Goal: Task Accomplishment & Management: Use online tool/utility

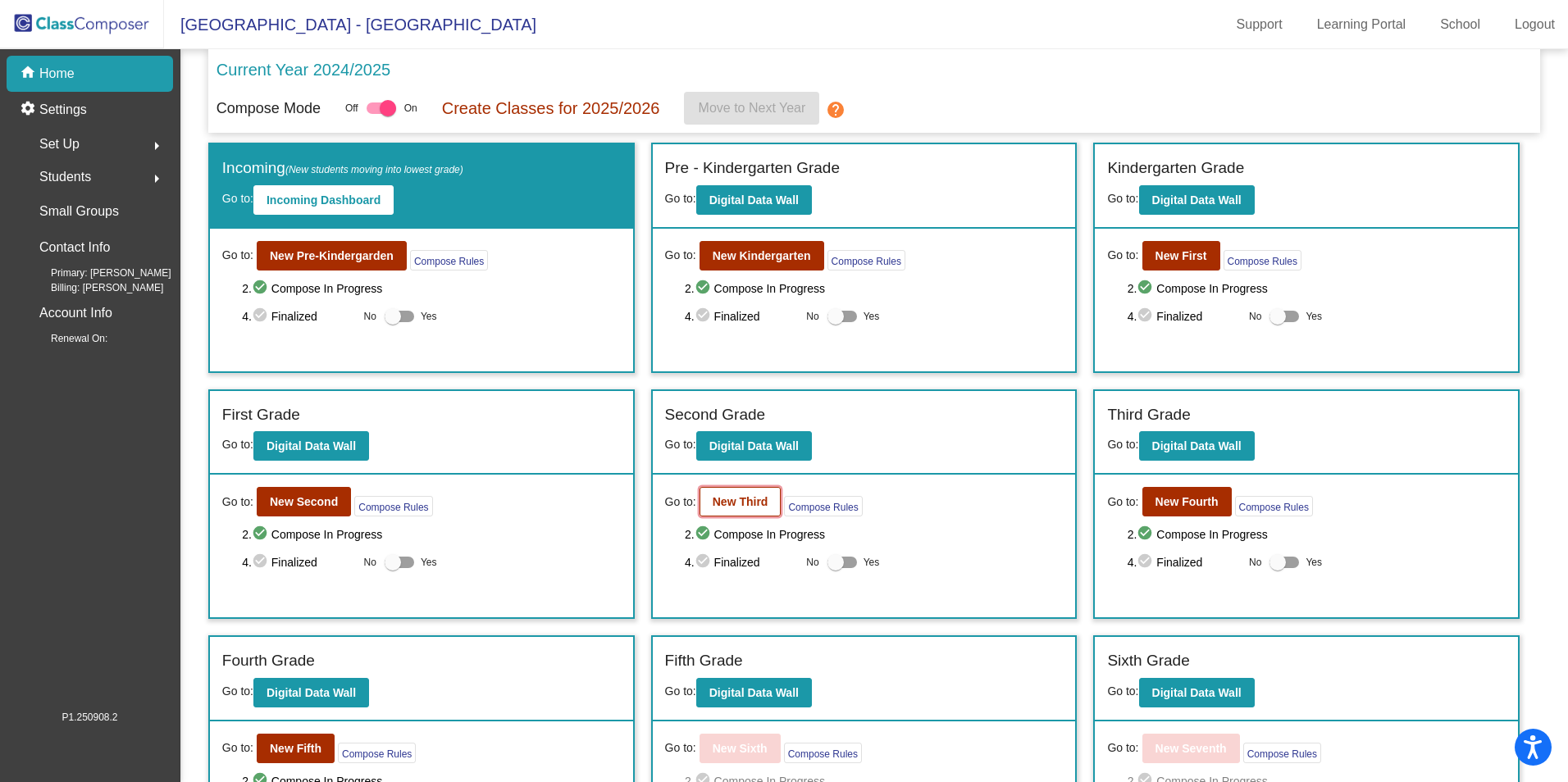
click at [722, 507] on b "New Third" at bounding box center [740, 502] width 56 height 13
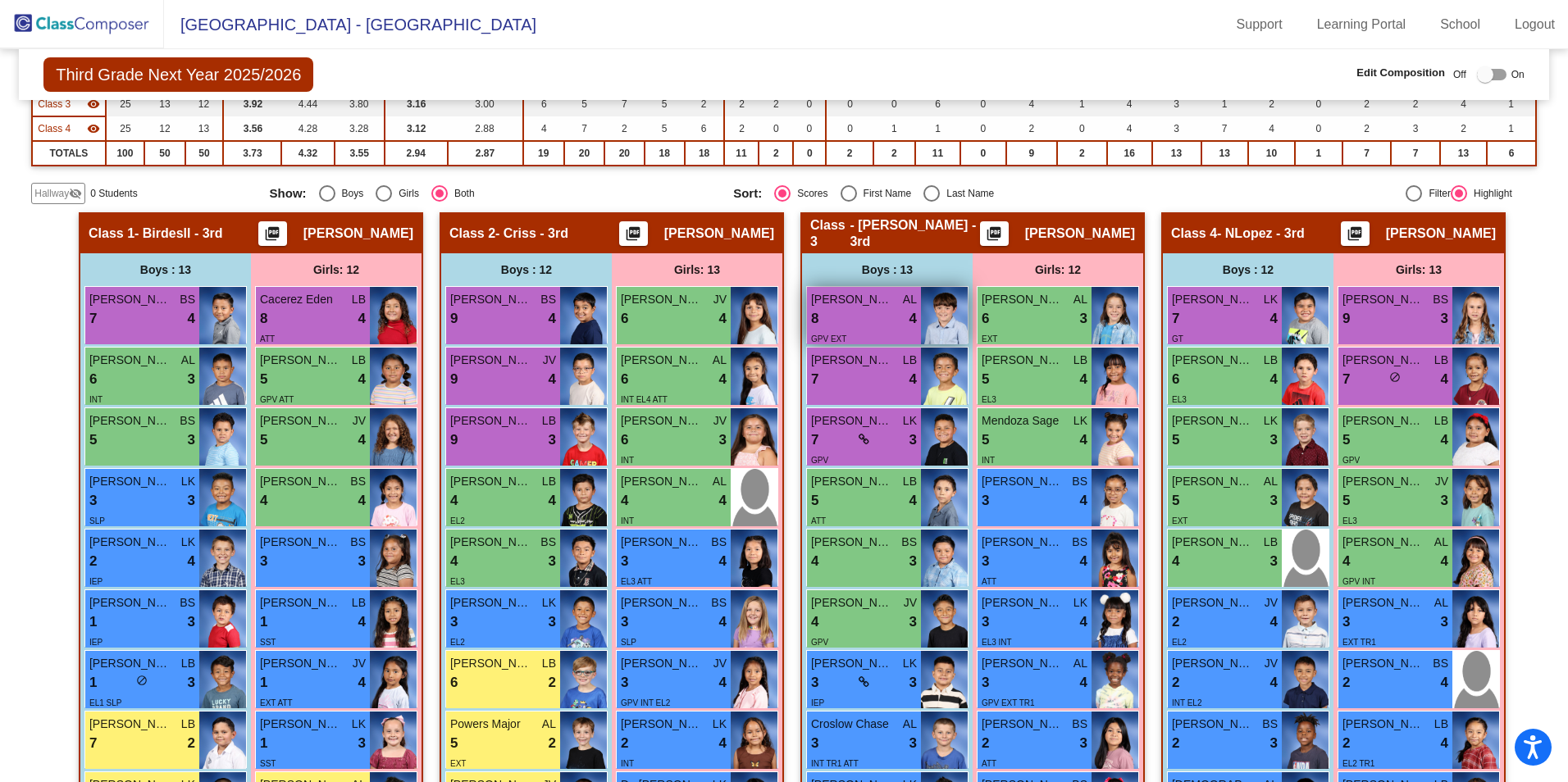
scroll to position [82, 0]
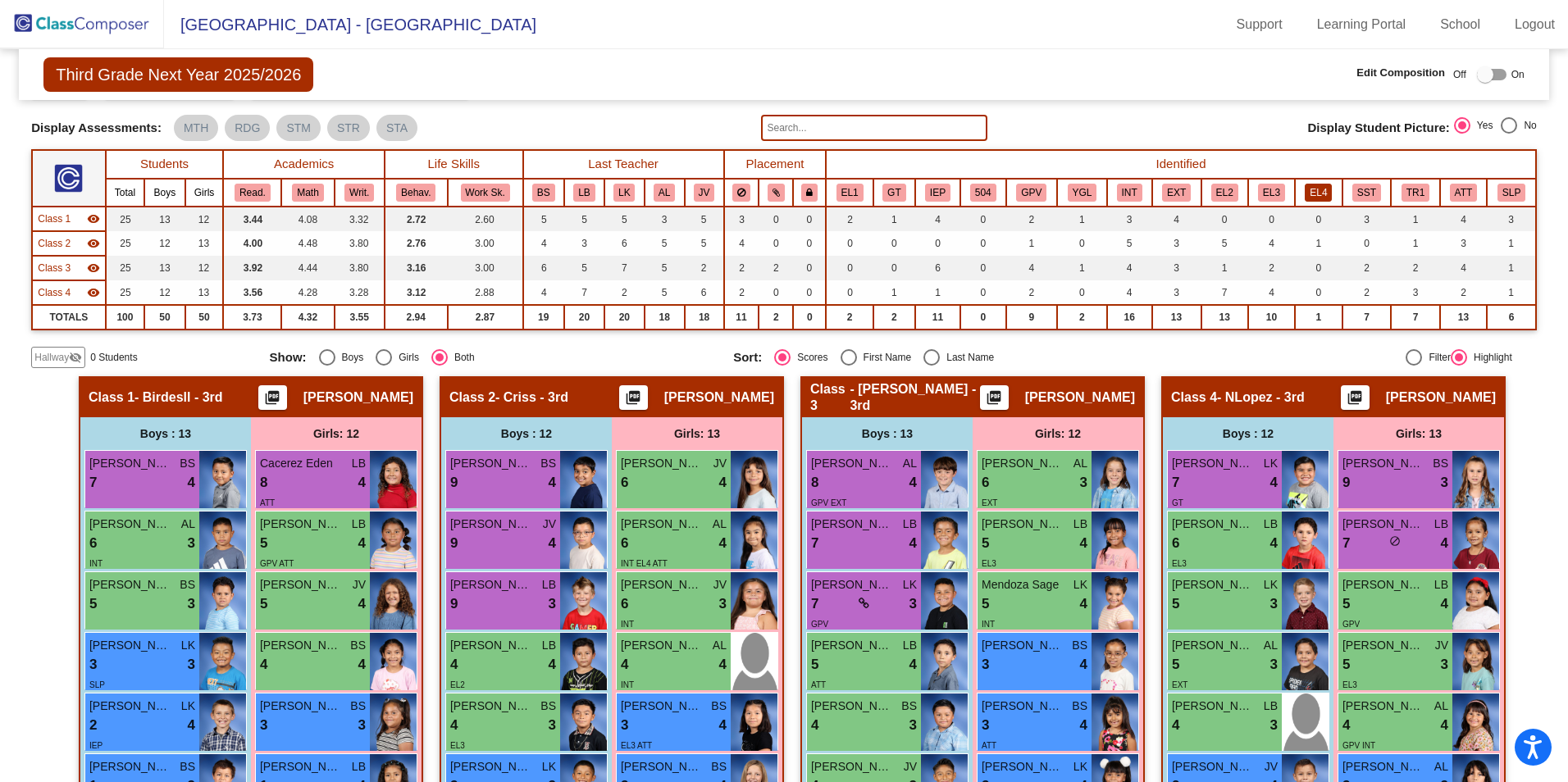
click at [1311, 196] on button "EL4" at bounding box center [1318, 193] width 27 height 18
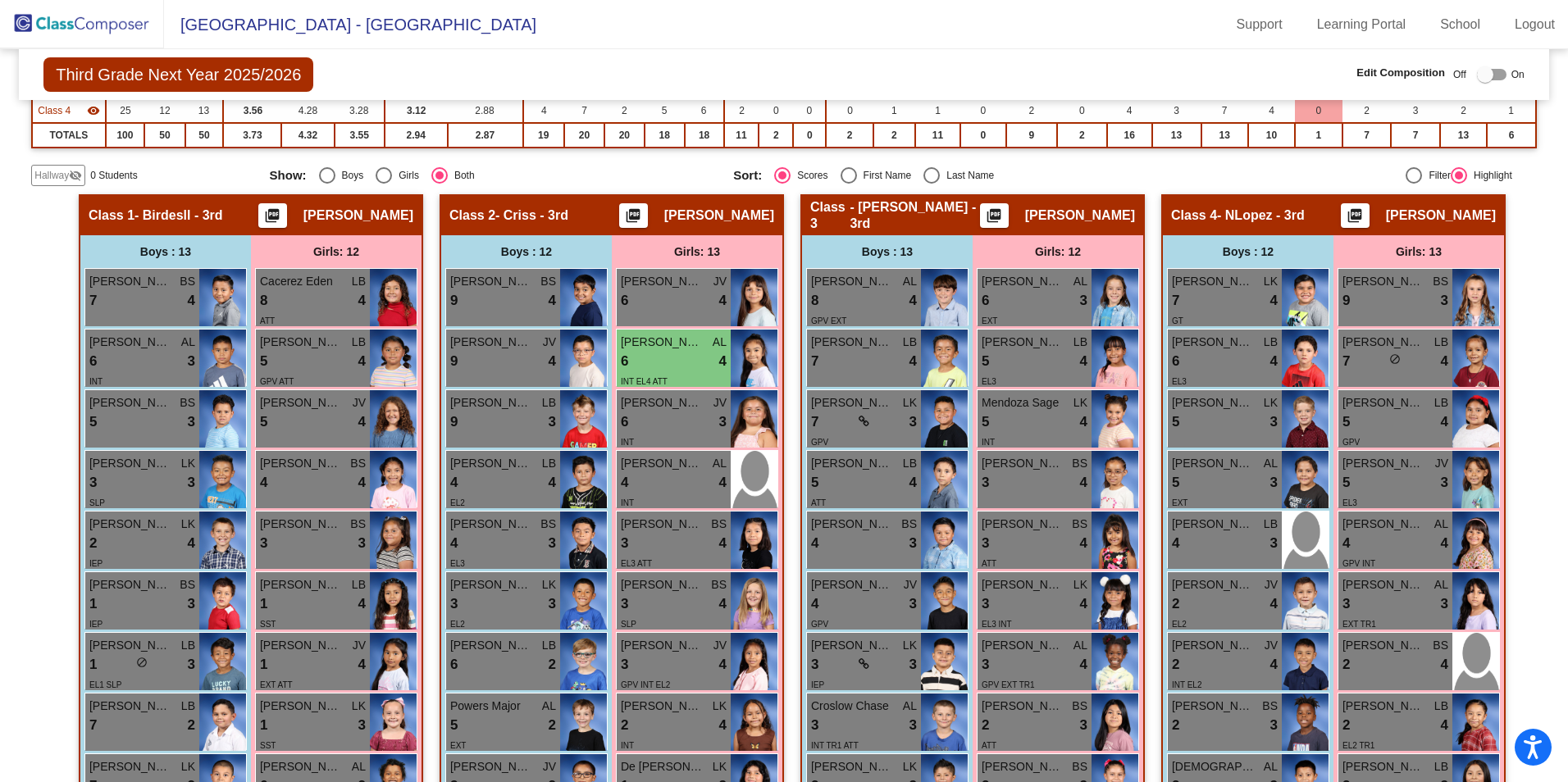
scroll to position [237, 0]
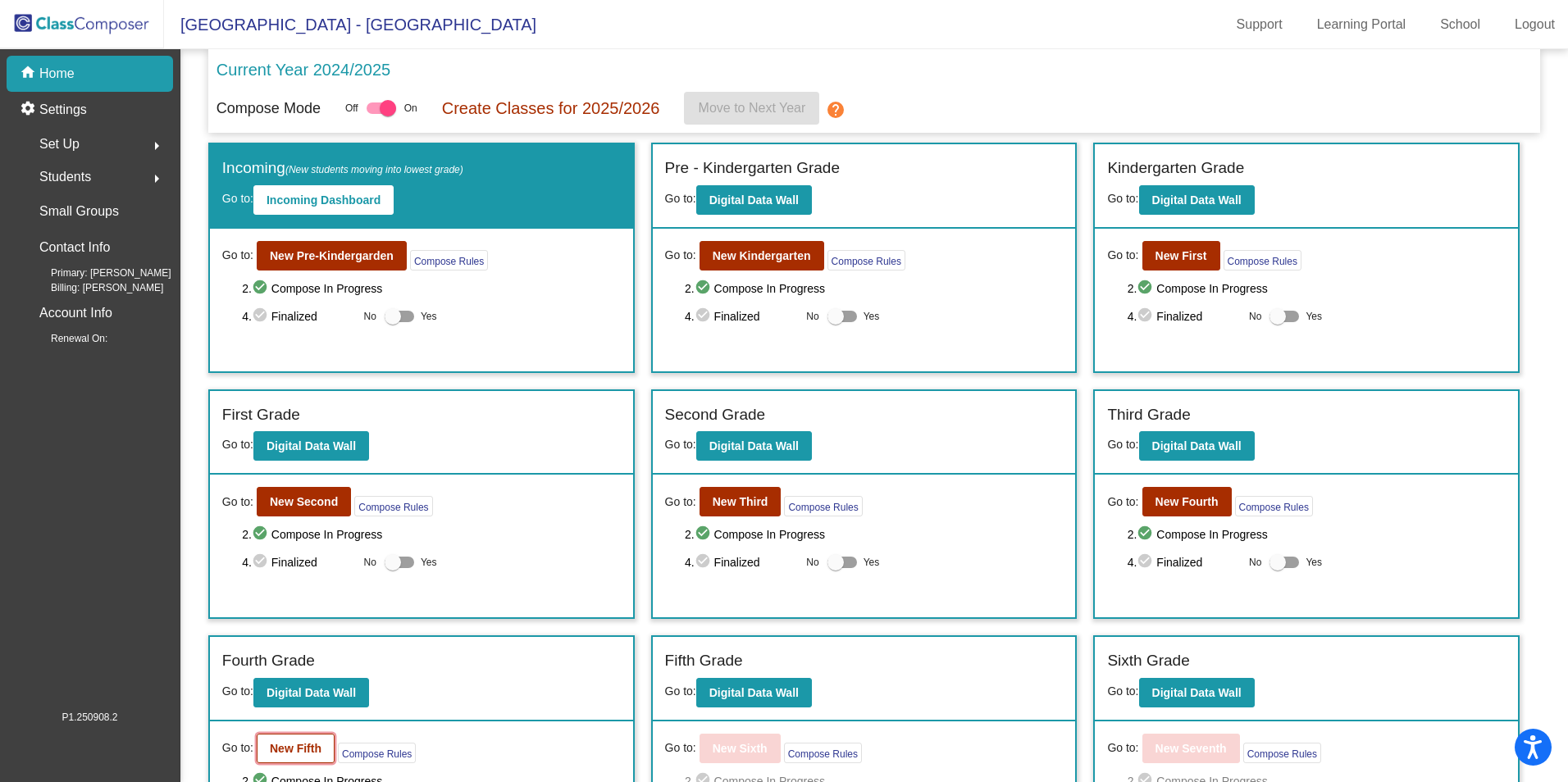
click at [304, 748] on b "New Fifth" at bounding box center [296, 748] width 51 height 13
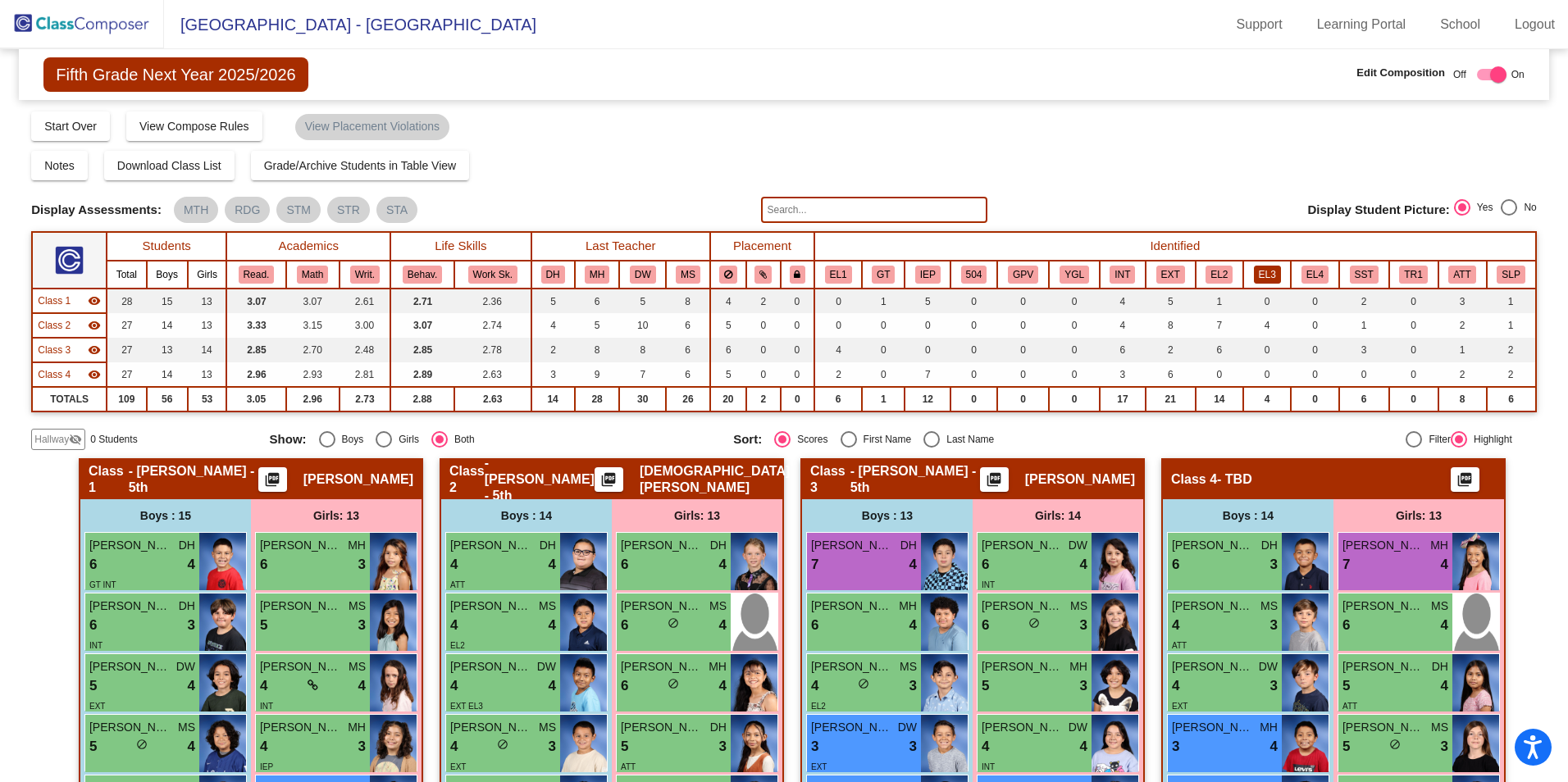
click at [1265, 273] on button "EL3" at bounding box center [1267, 274] width 27 height 18
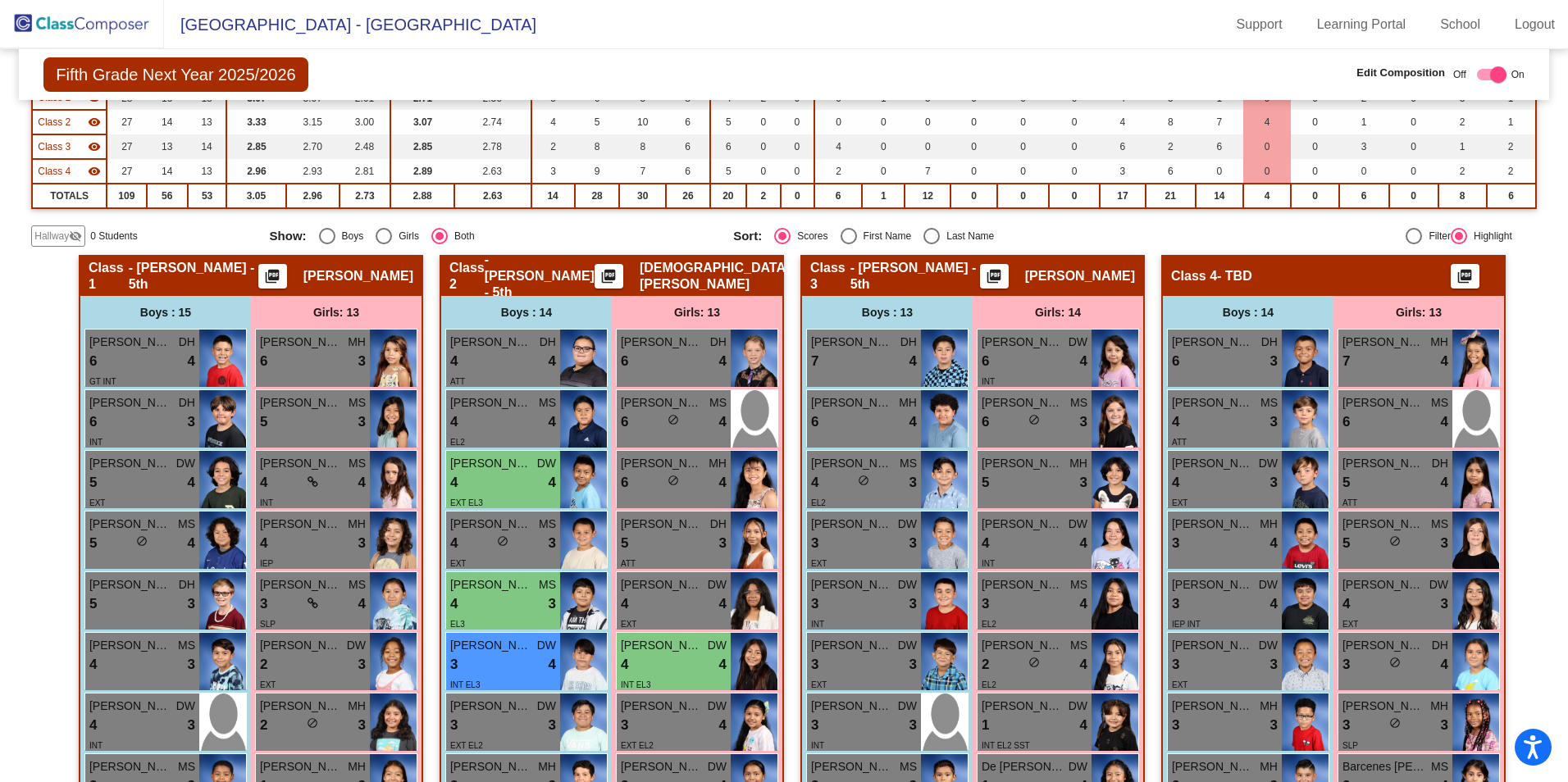
scroll to position [195, 0]
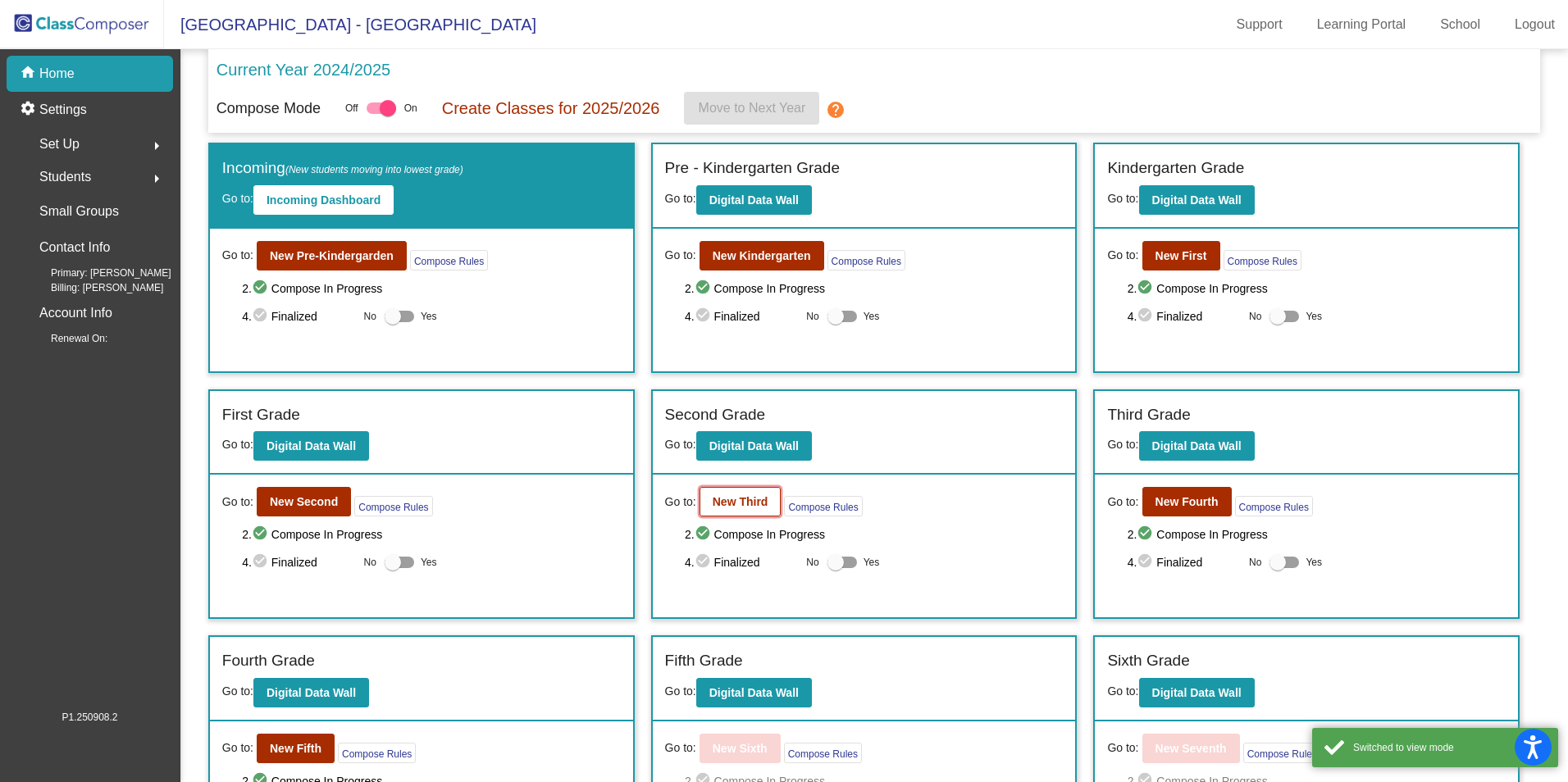
click at [749, 508] on b "New Third" at bounding box center [740, 502] width 56 height 13
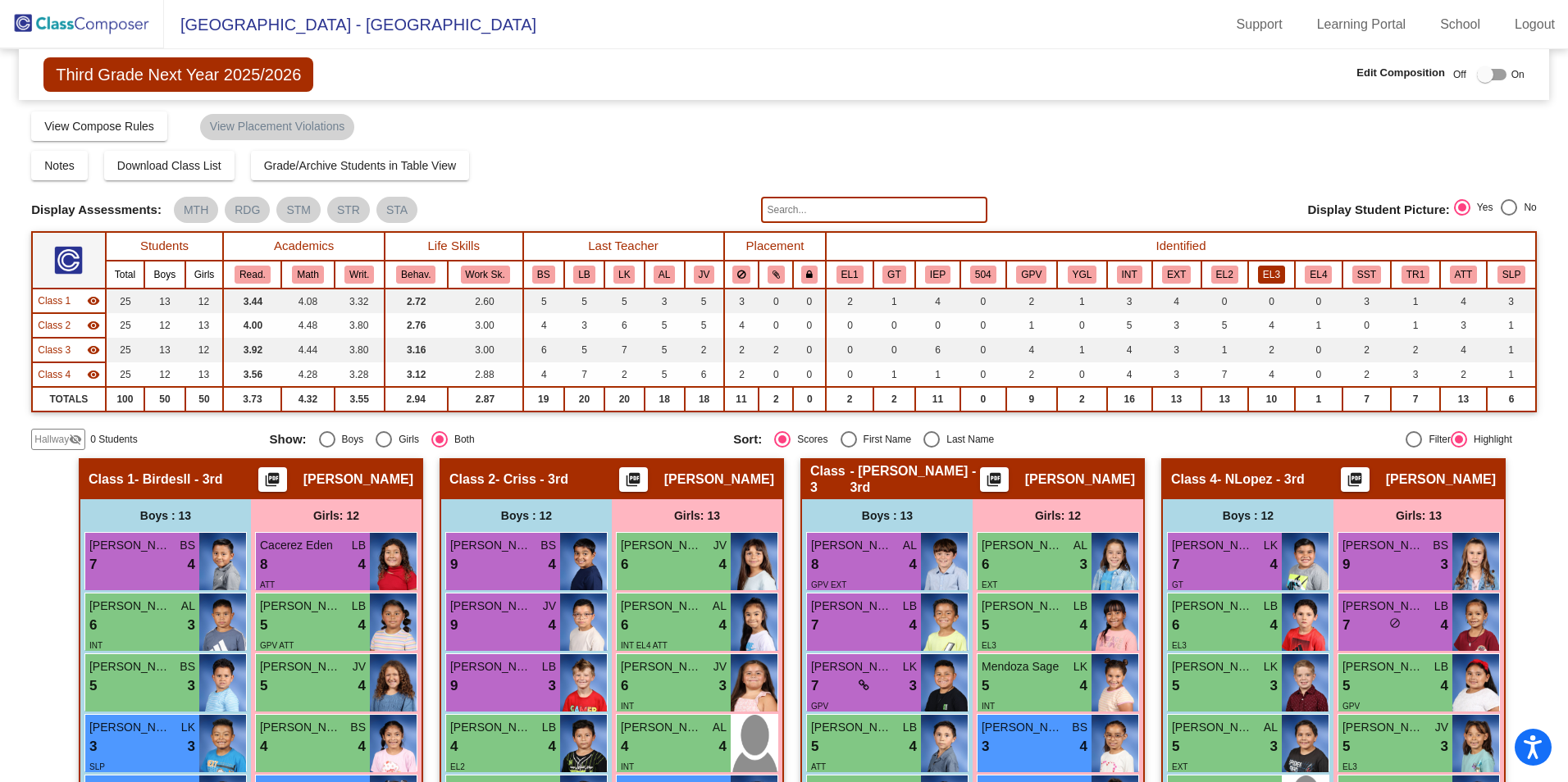
click at [1272, 275] on button "EL3" at bounding box center [1271, 274] width 27 height 18
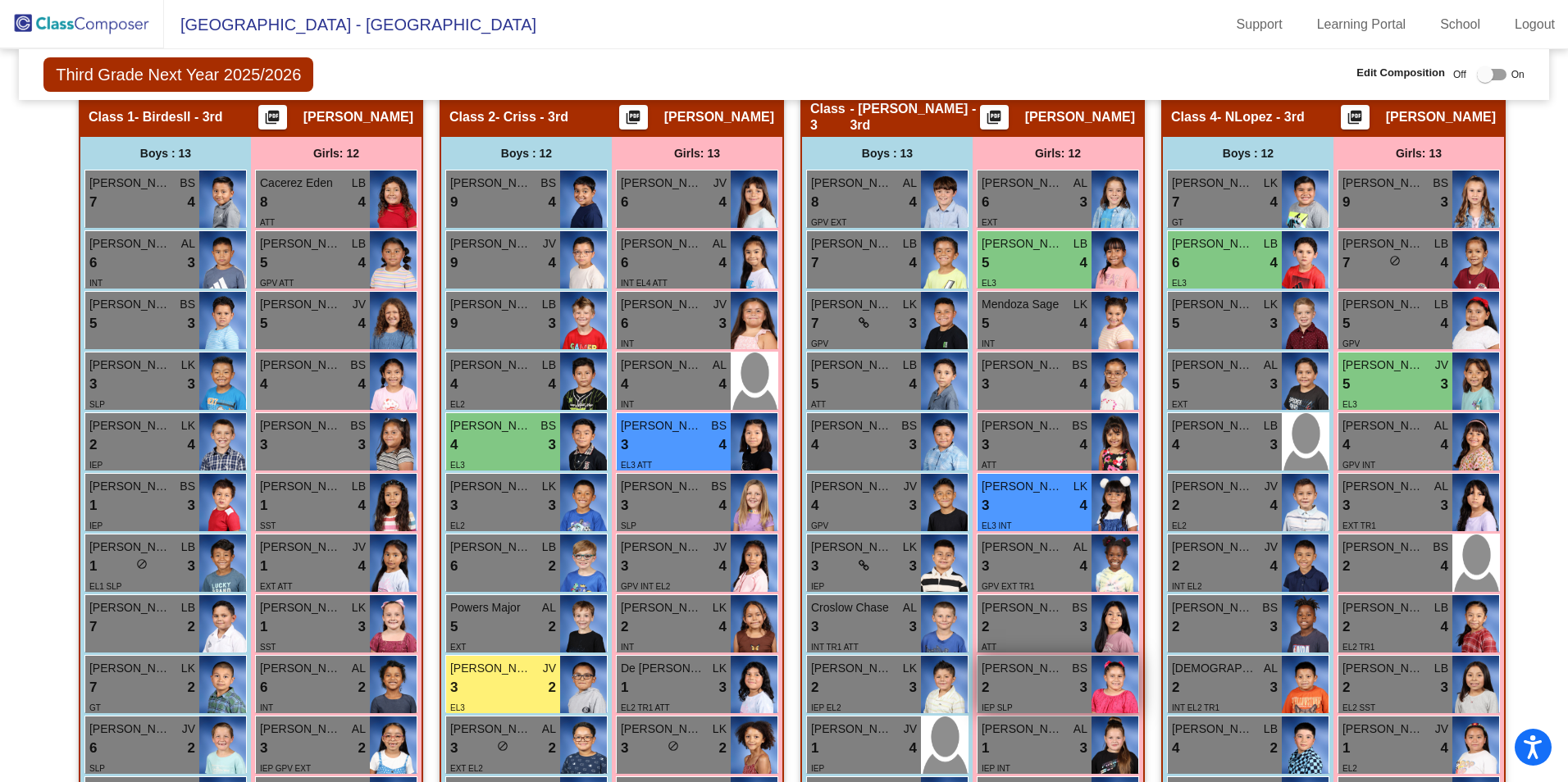
scroll to position [401, 0]
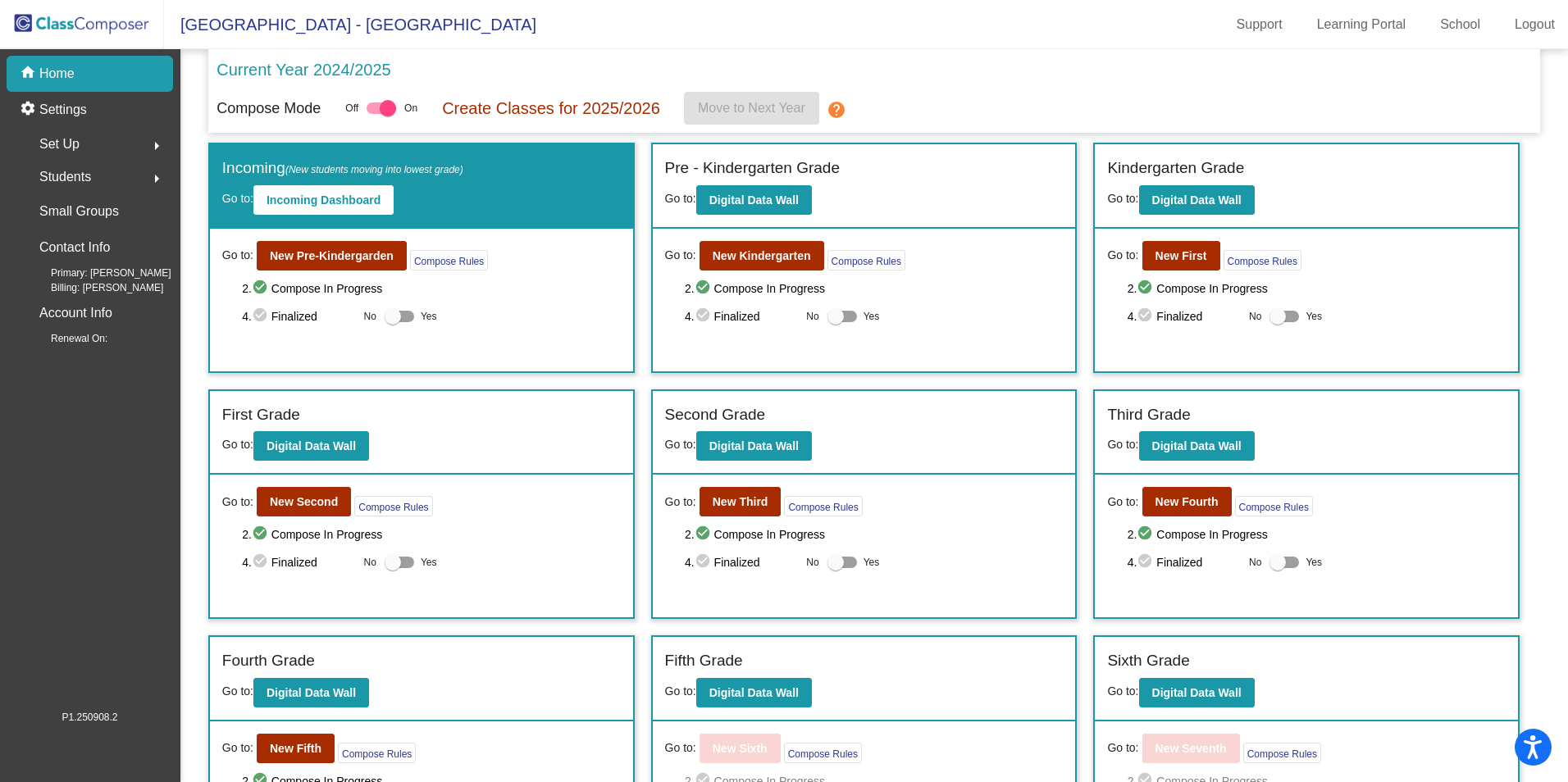
scroll to position [246, 0]
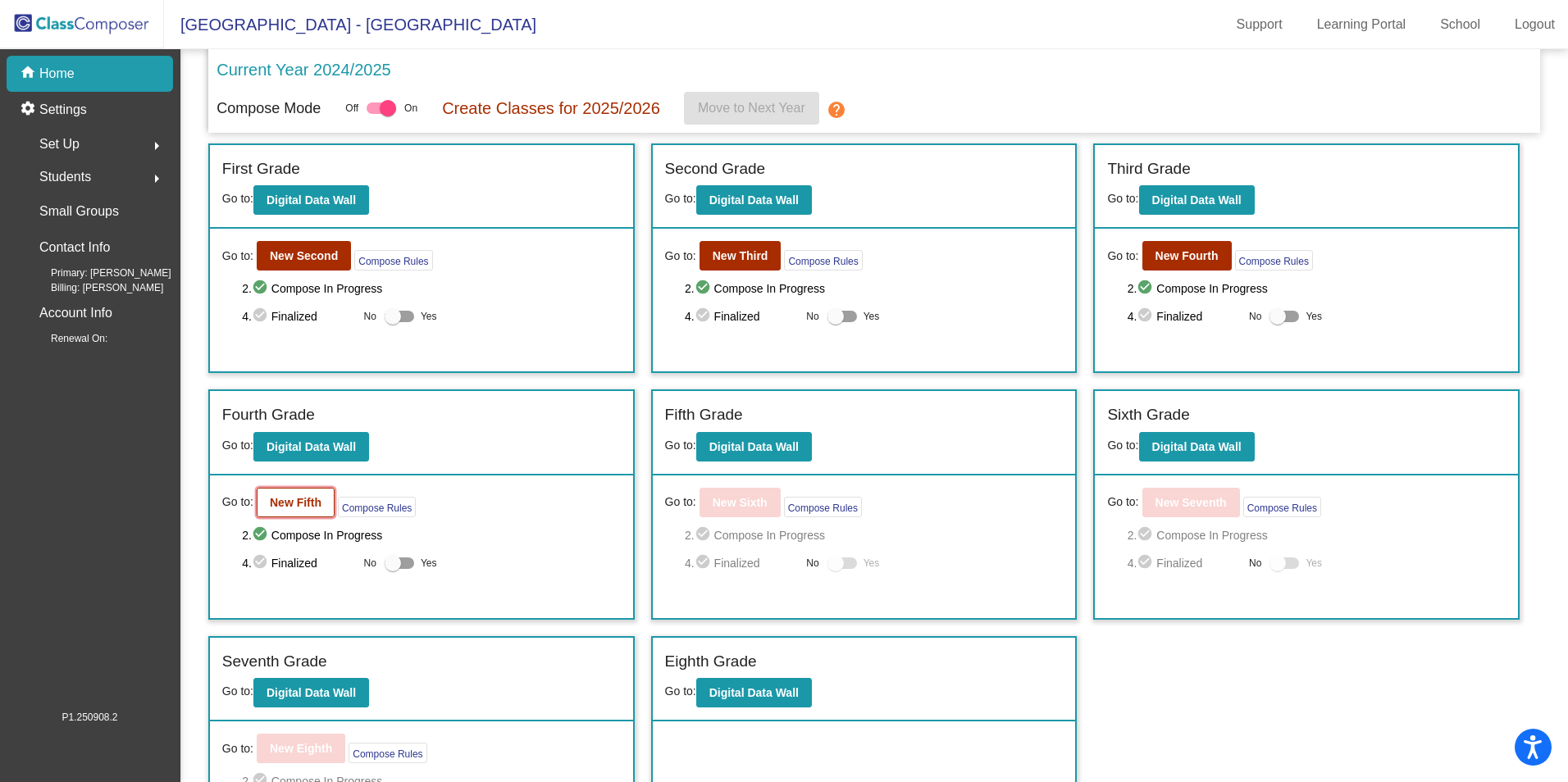
click at [319, 494] on button "New Fifth" at bounding box center [296, 502] width 78 height 29
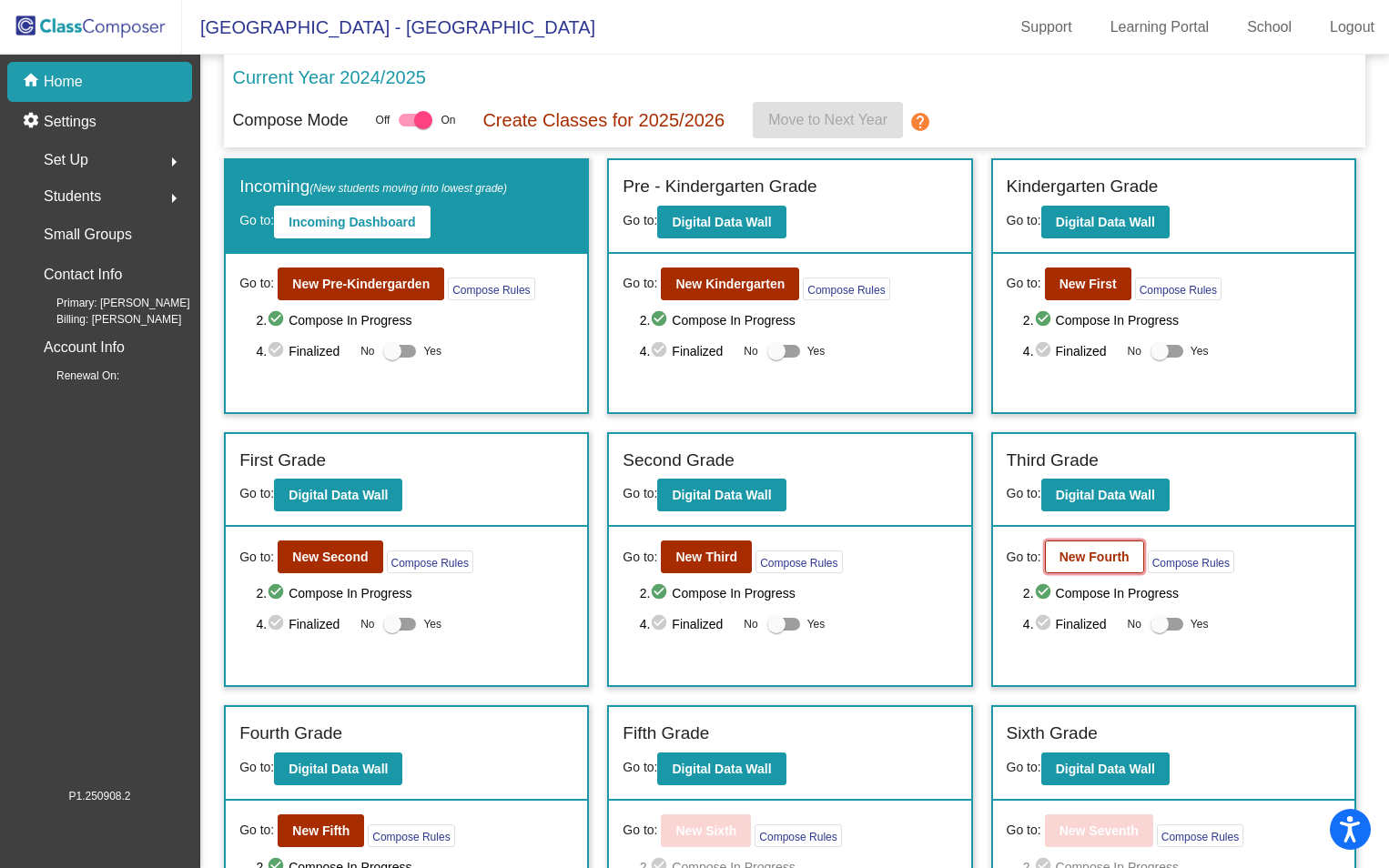
click at [1096, 557] on b "New Fourth" at bounding box center [1093, 557] width 70 height 15
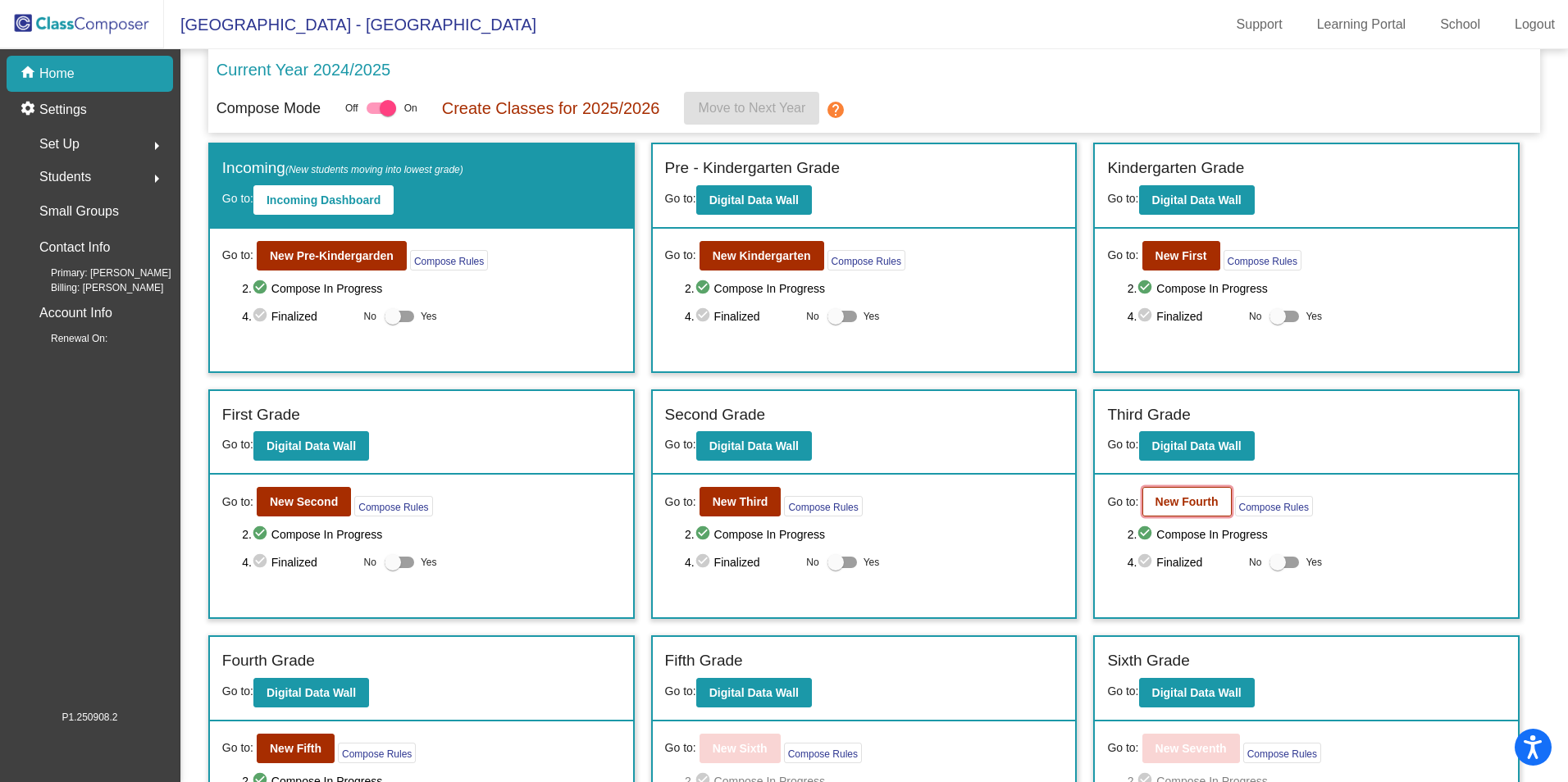
click at [1177, 505] on b "New Fourth" at bounding box center [1186, 502] width 63 height 13
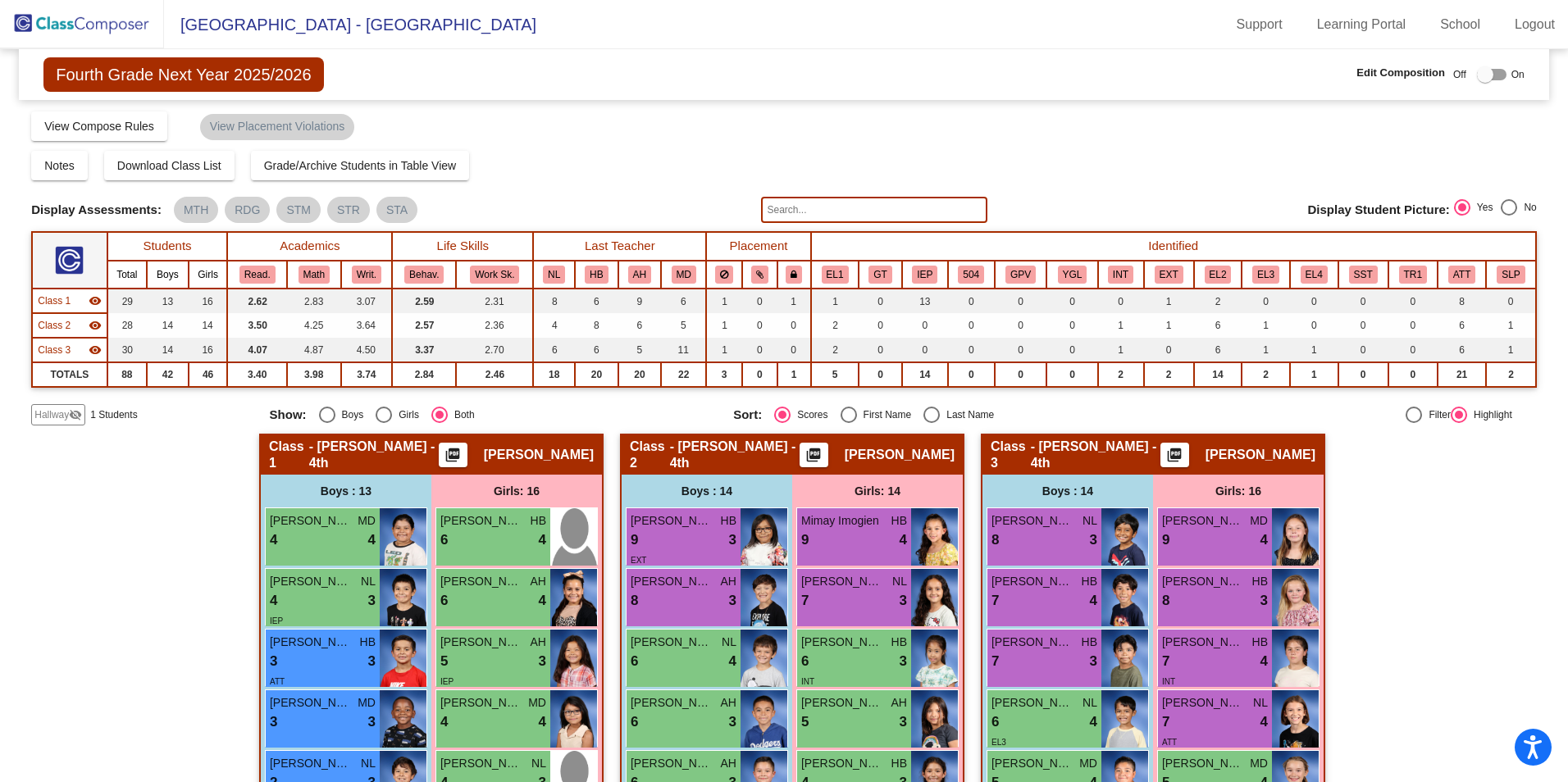
click at [56, 416] on span "Hallway" at bounding box center [51, 414] width 35 height 15
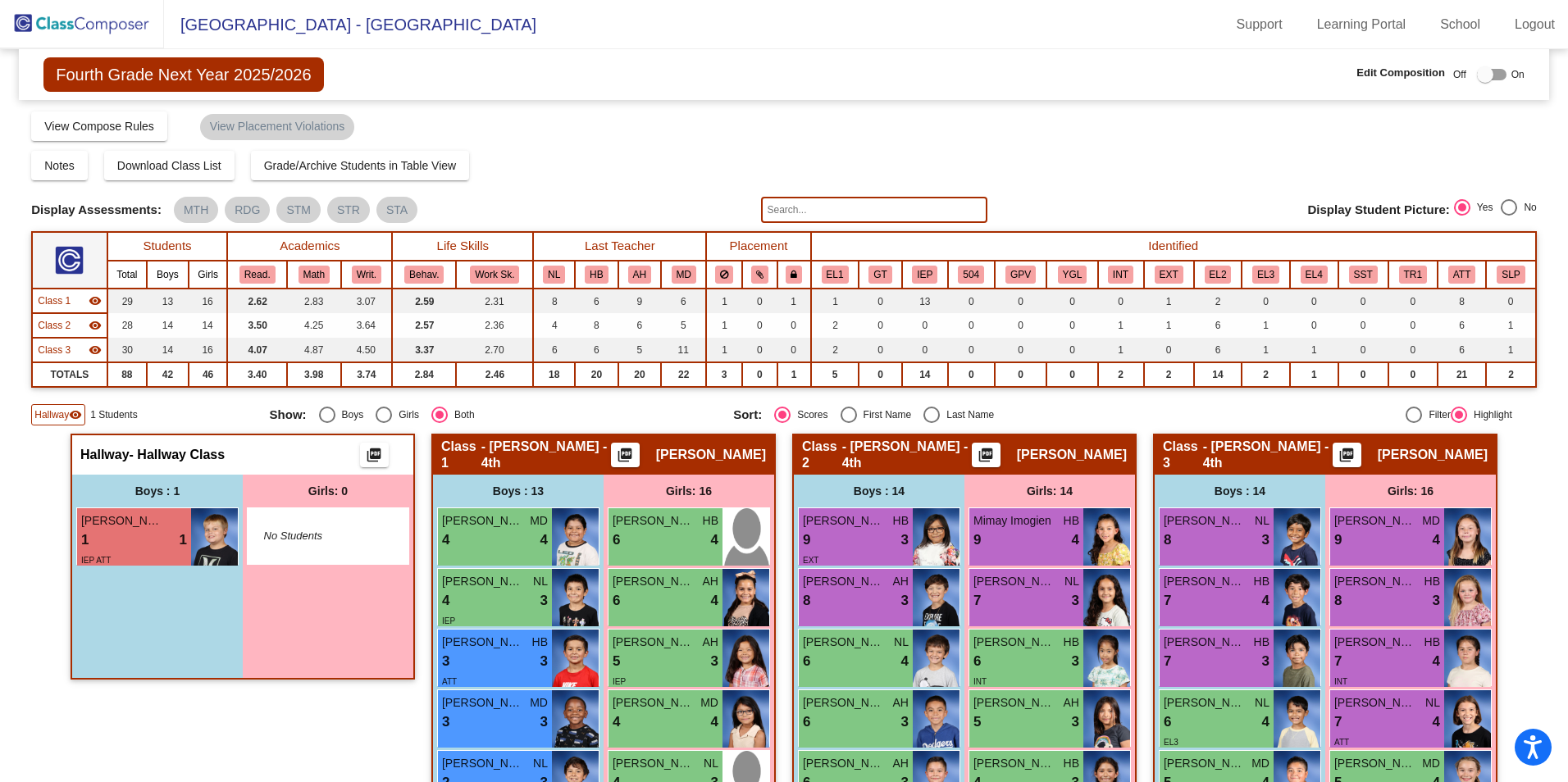
click at [42, 416] on span "Hallway" at bounding box center [51, 414] width 35 height 15
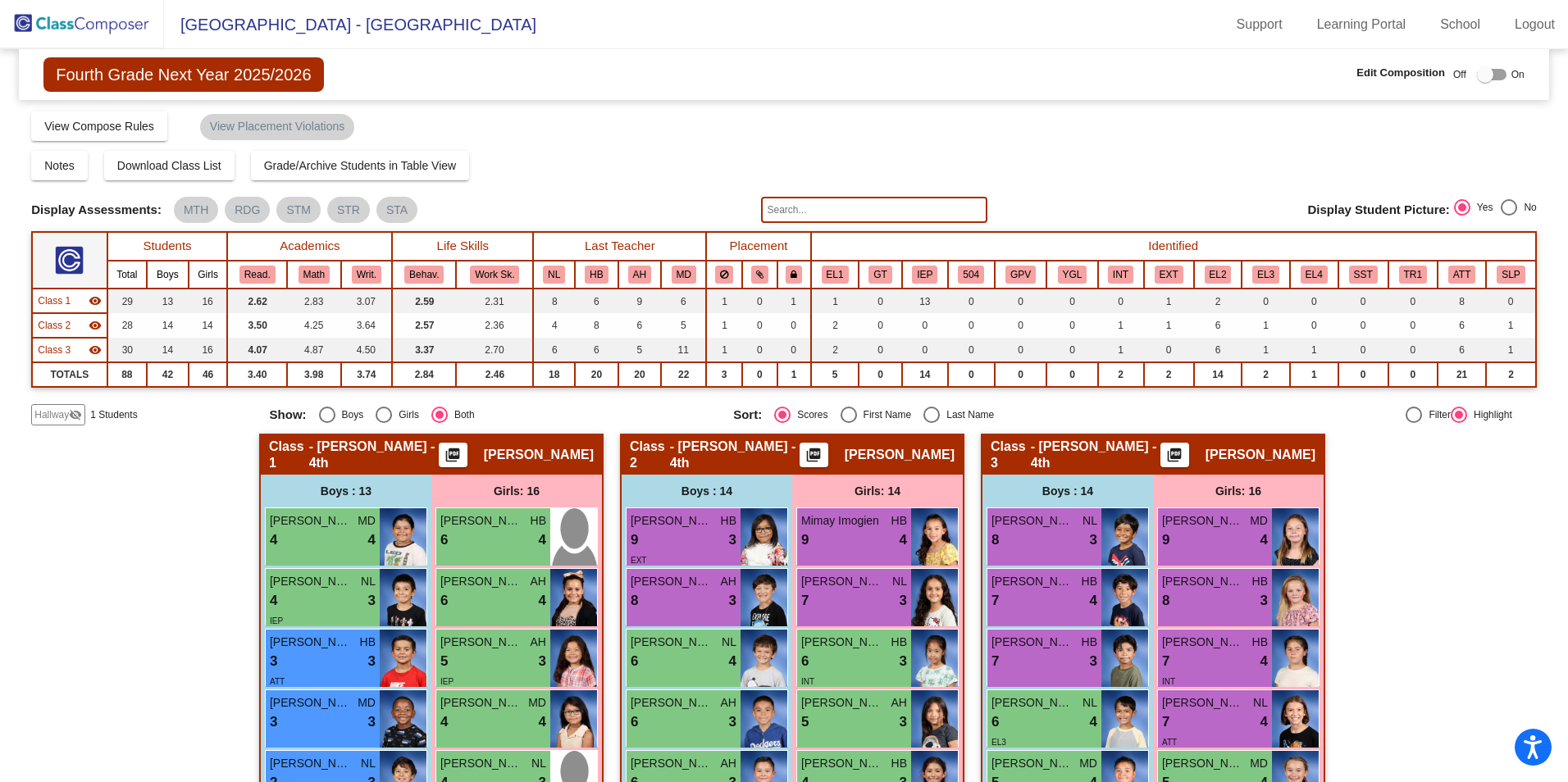
click at [42, 416] on span "Hallway" at bounding box center [51, 414] width 35 height 15
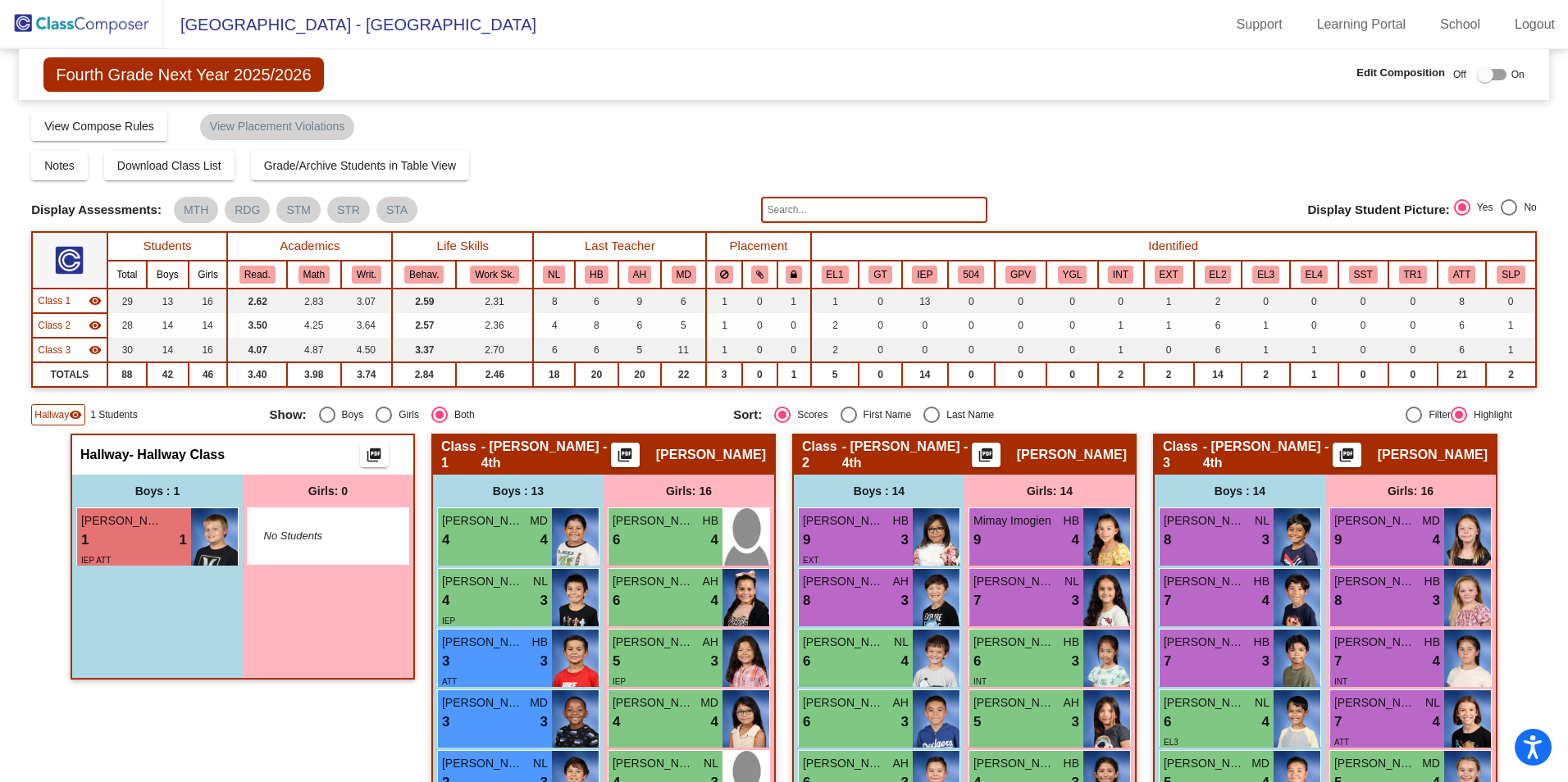
click at [209, 491] on div "Boys : 1" at bounding box center [158, 490] width 171 height 33
click at [293, 493] on div "Girls: 0" at bounding box center [327, 490] width 171 height 33
click at [293, 492] on div "Girls: 0" at bounding box center [327, 490] width 171 height 33
click at [266, 456] on div "Hallway - Hallway Class picture_as_pdf" at bounding box center [242, 455] width 341 height 39
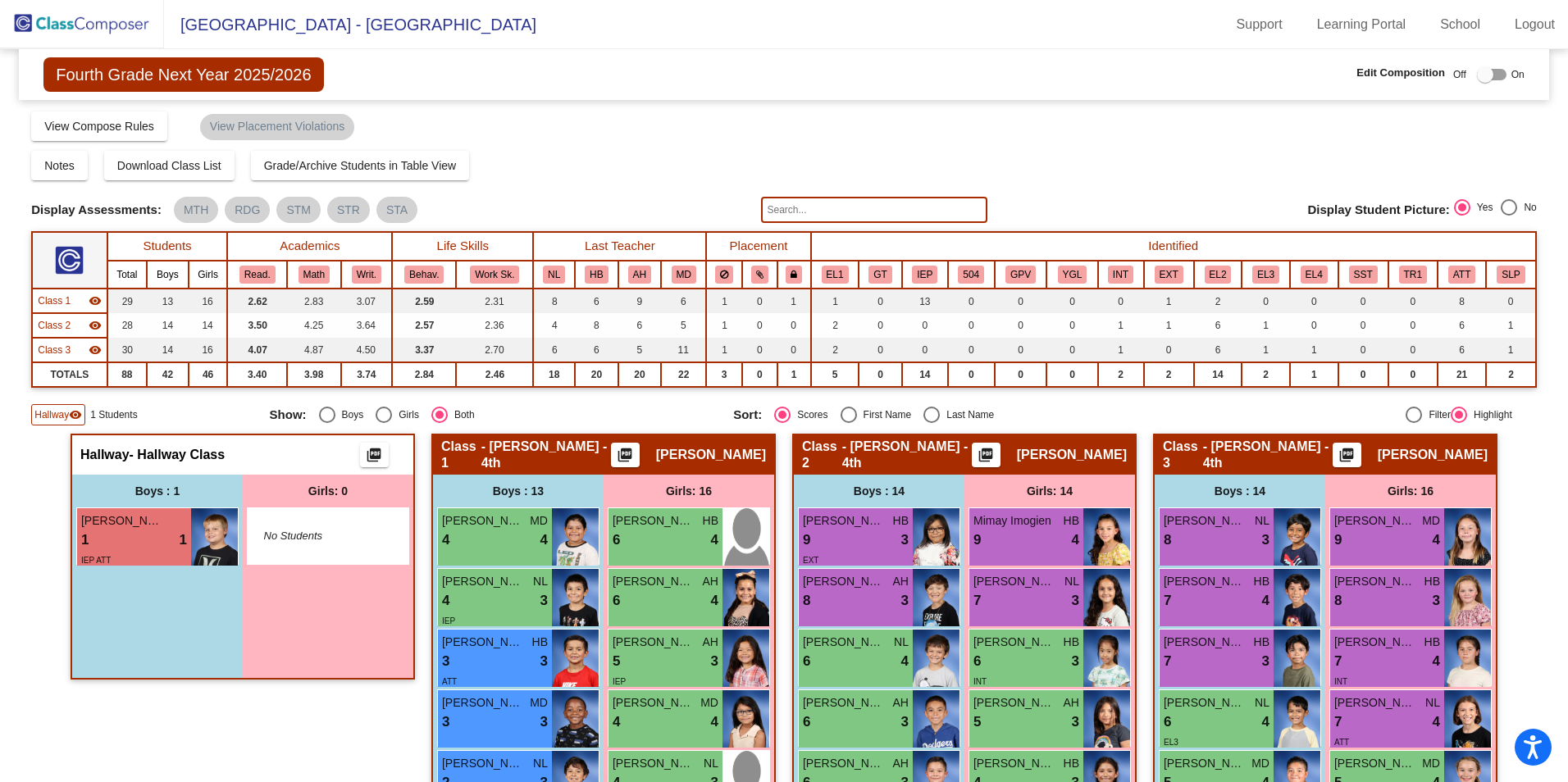
click at [266, 456] on div "Hallway - Hallway Class picture_as_pdf" at bounding box center [242, 455] width 341 height 39
click at [174, 554] on div "IEP ATT" at bounding box center [135, 559] width 106 height 17
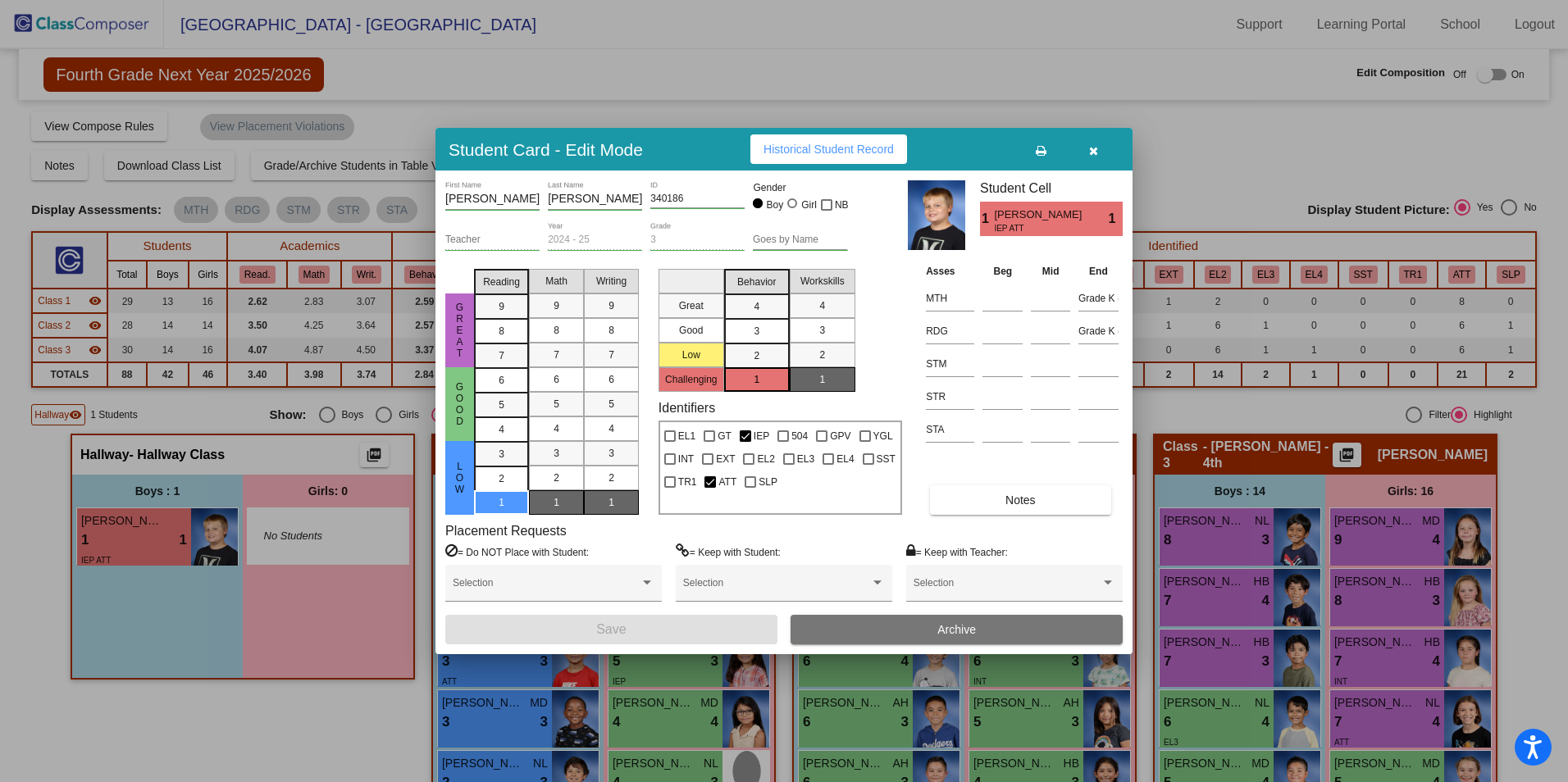
click at [1094, 150] on icon "button" at bounding box center [1093, 150] width 9 height 12
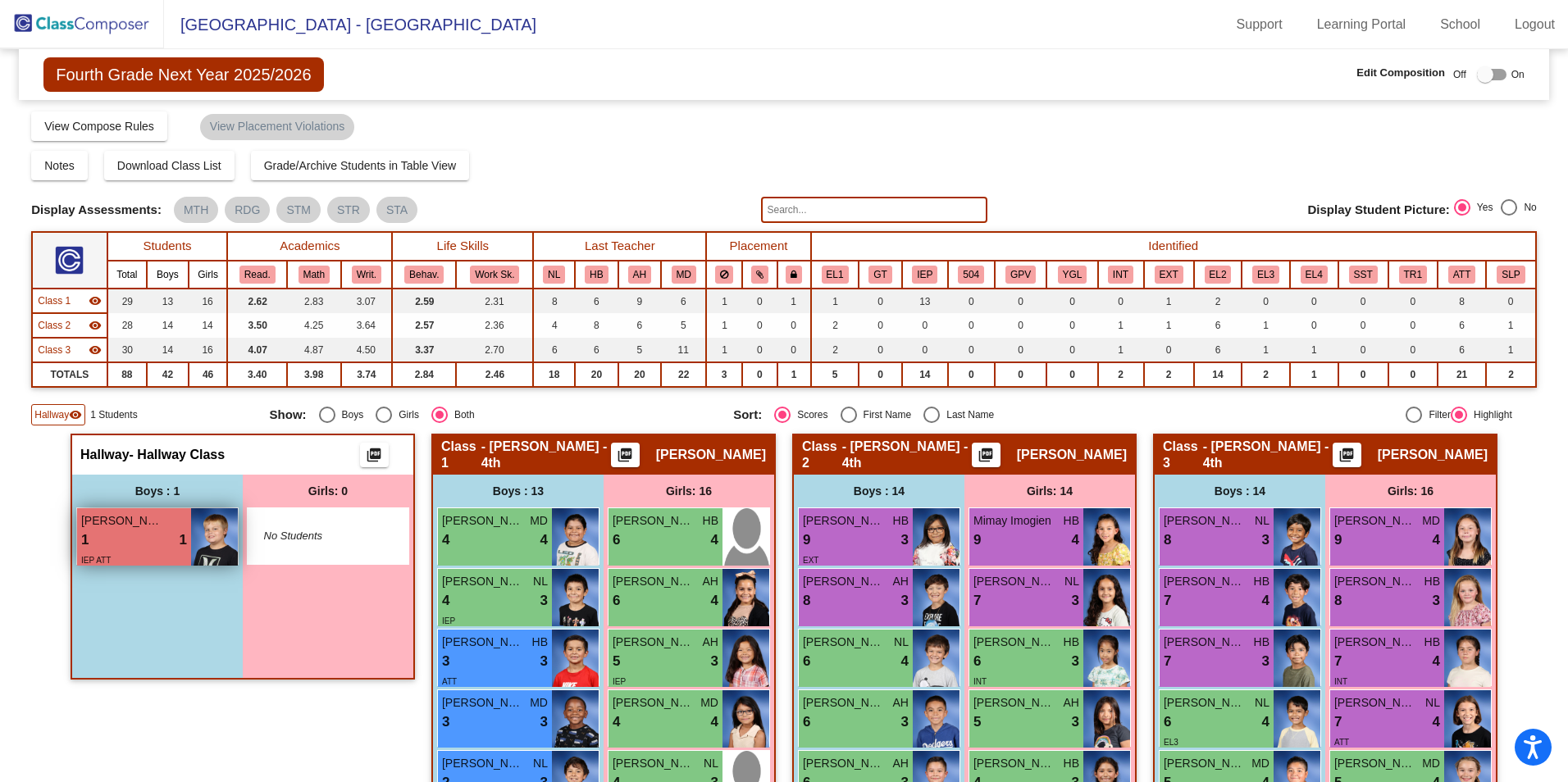
click at [162, 552] on div "IEP ATT" at bounding box center [135, 559] width 106 height 17
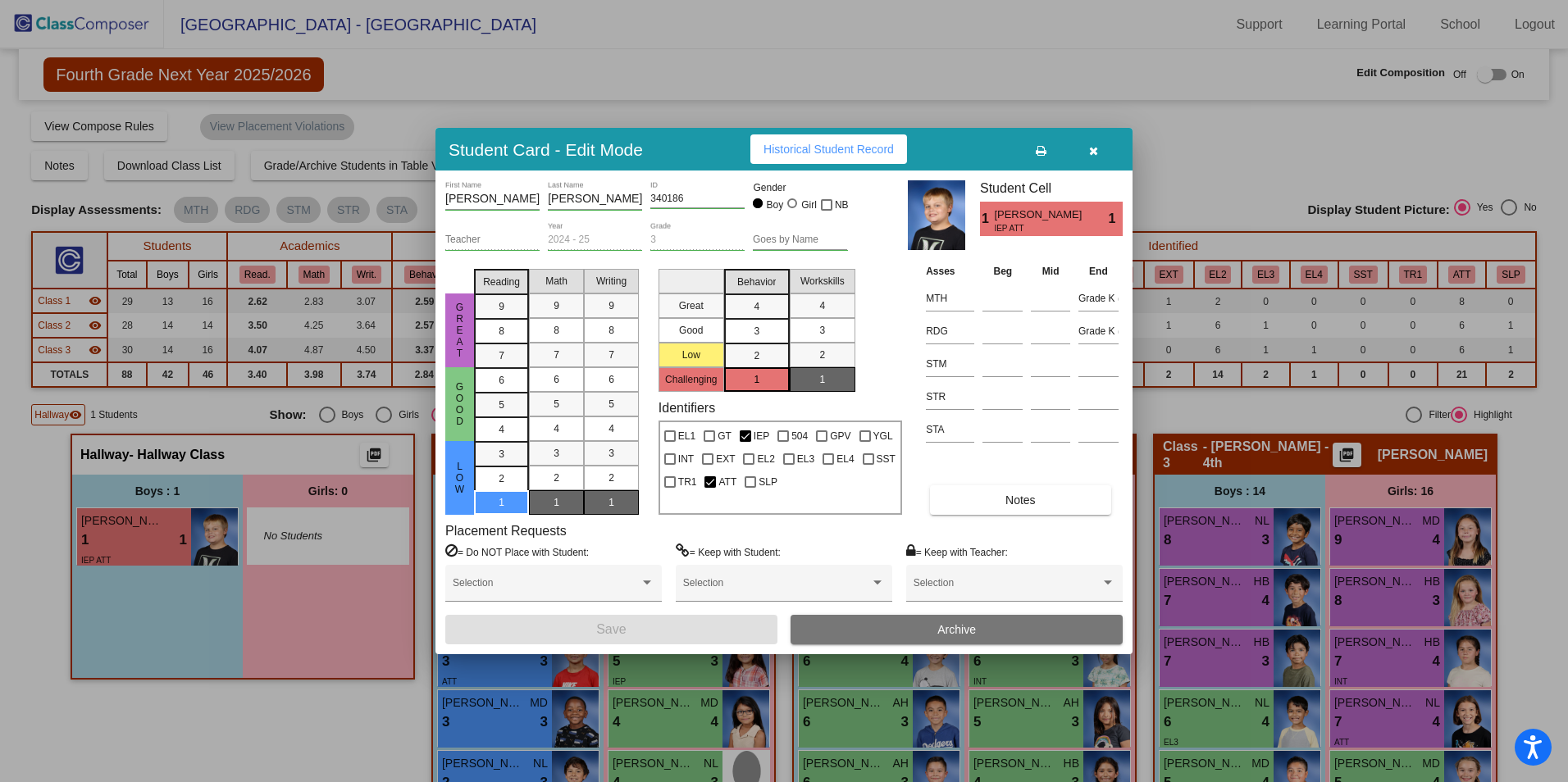
click at [948, 631] on span "Archive" at bounding box center [957, 629] width 39 height 13
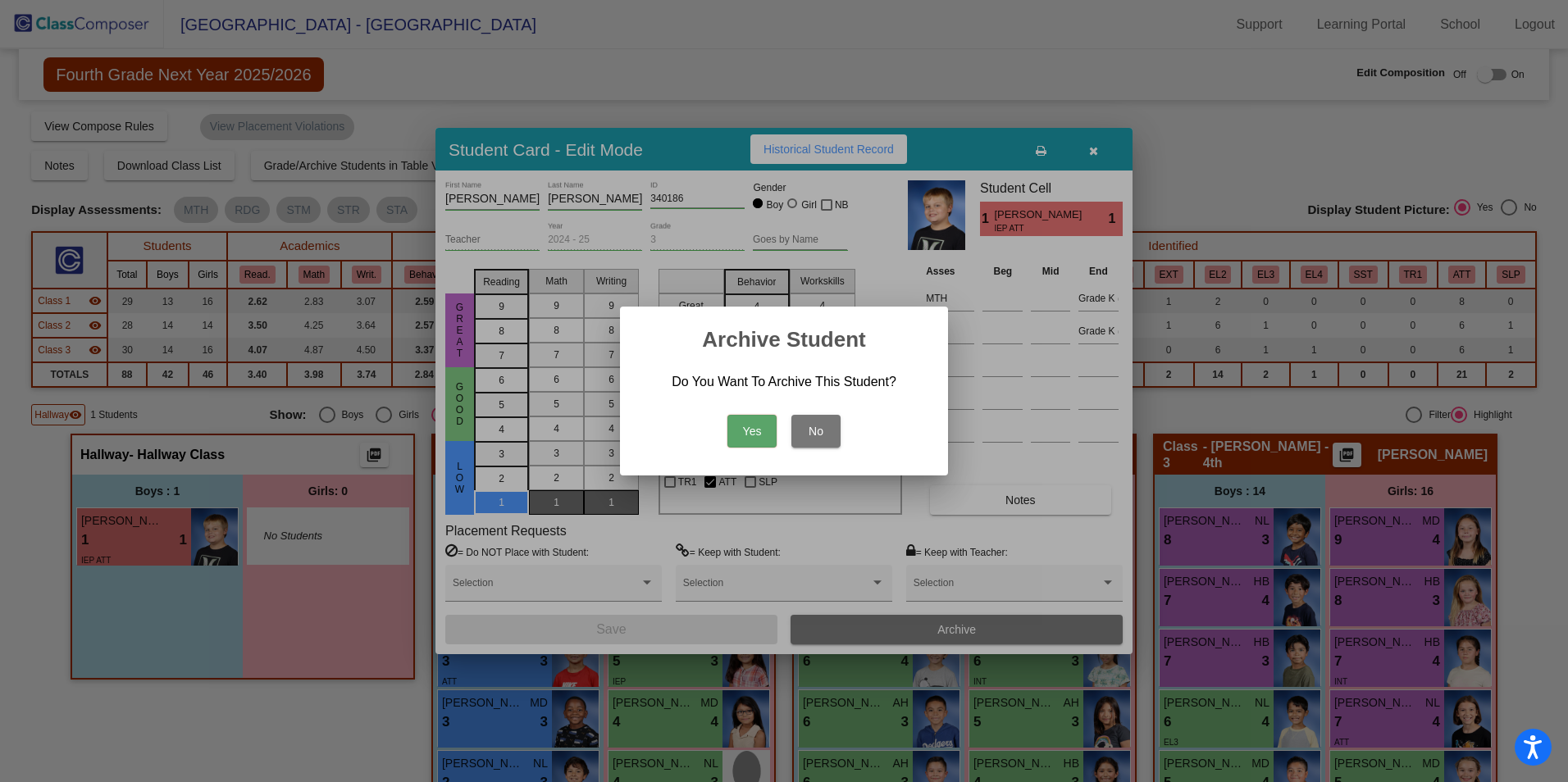
click at [753, 434] on button "Yes" at bounding box center [752, 431] width 50 height 33
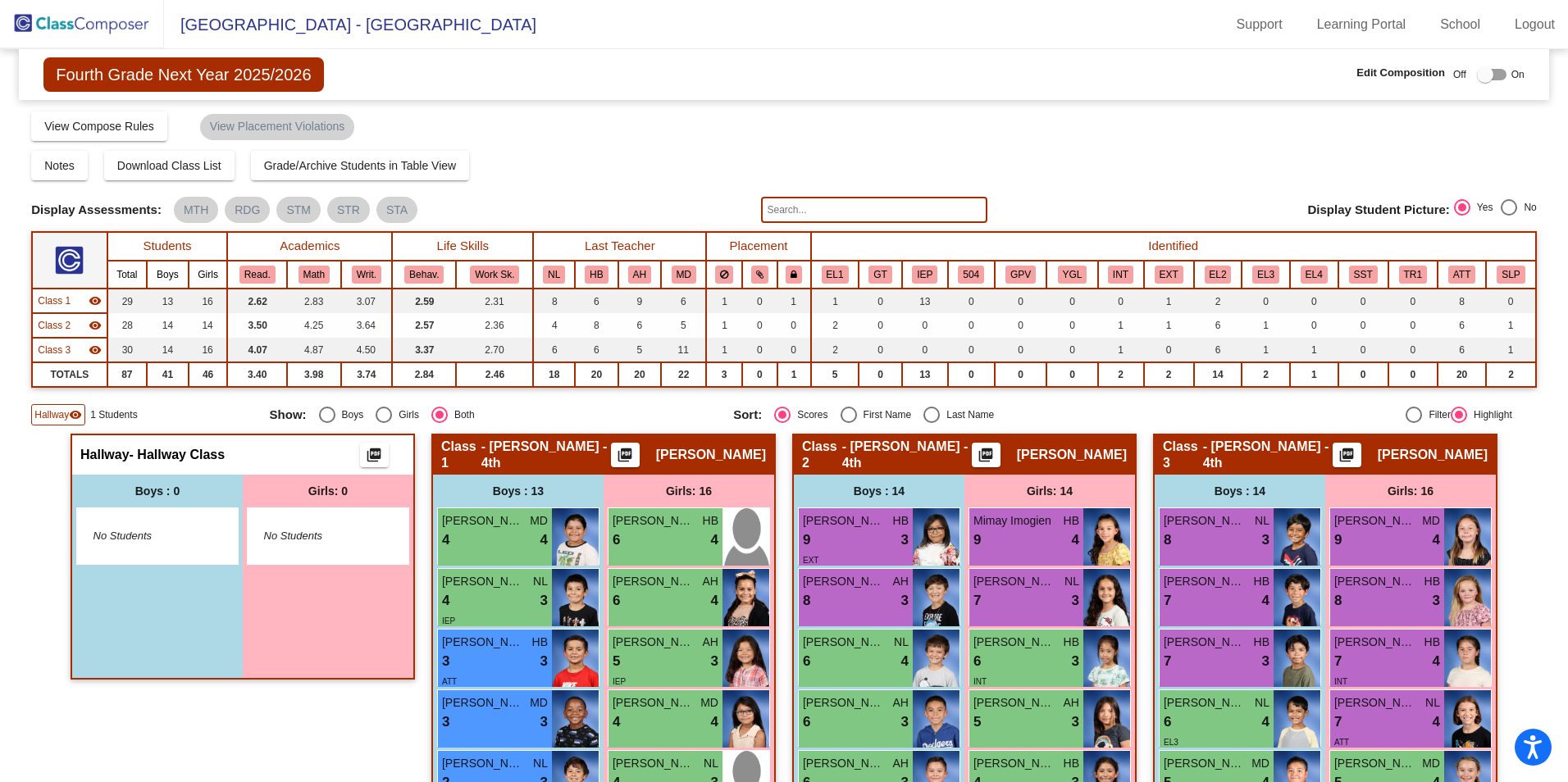
click at [70, 418] on mat-icon "visibility" at bounding box center [75, 414] width 13 height 13
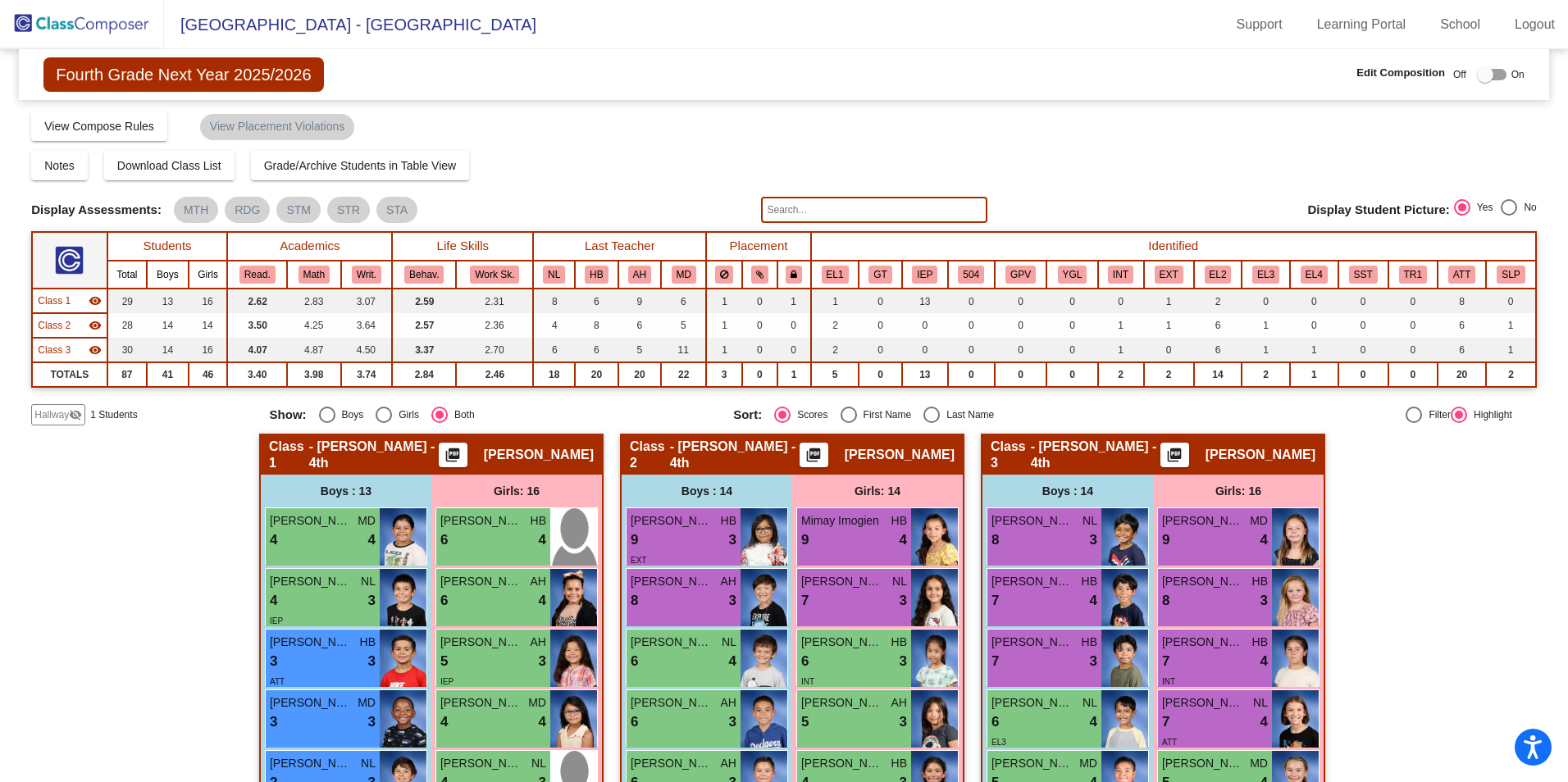
click at [70, 418] on mat-icon "visibility_off" at bounding box center [75, 414] width 13 height 13
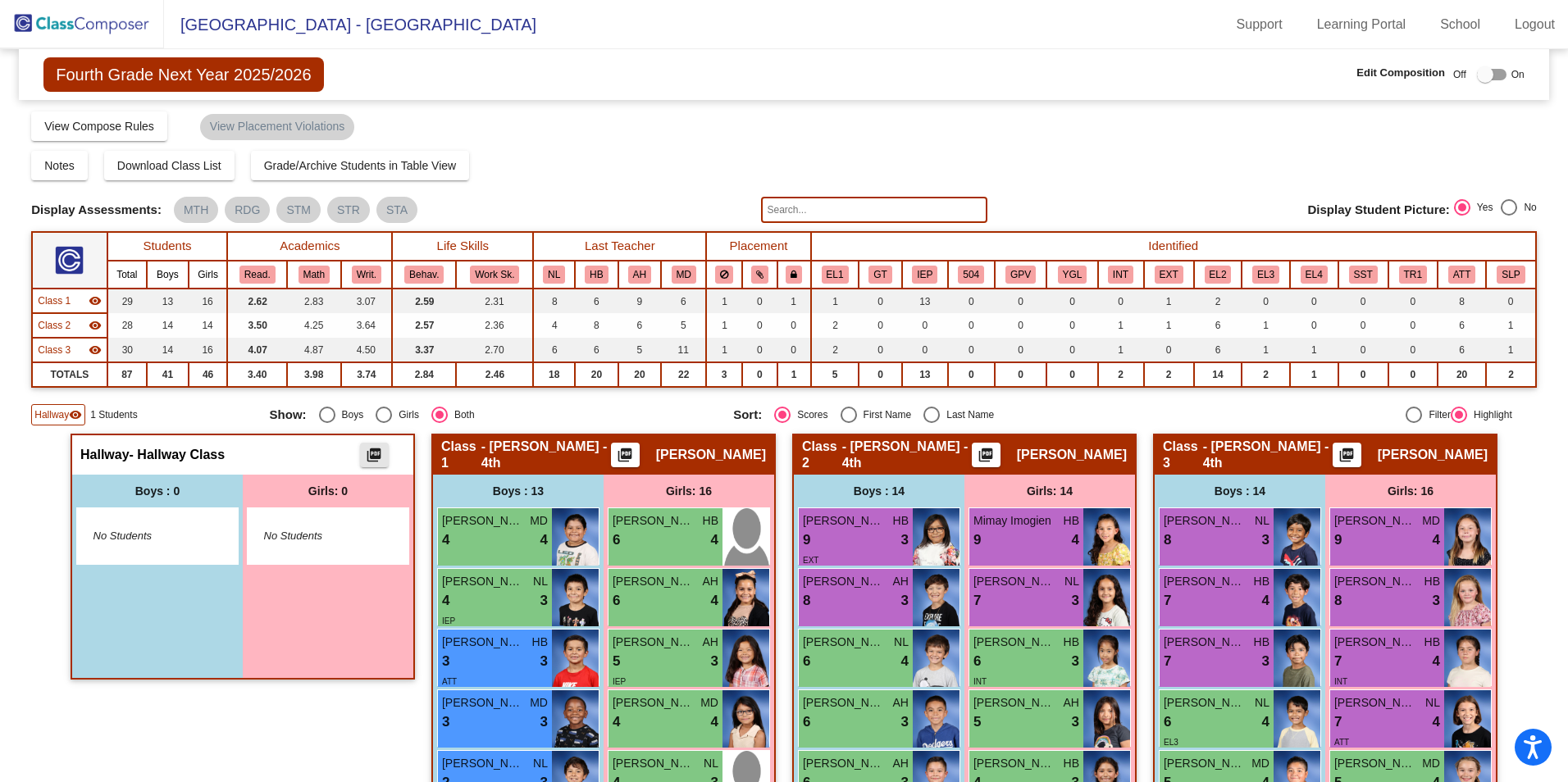
click at [366, 451] on mat-icon "picture_as_pdf" at bounding box center [373, 458] width 19 height 23
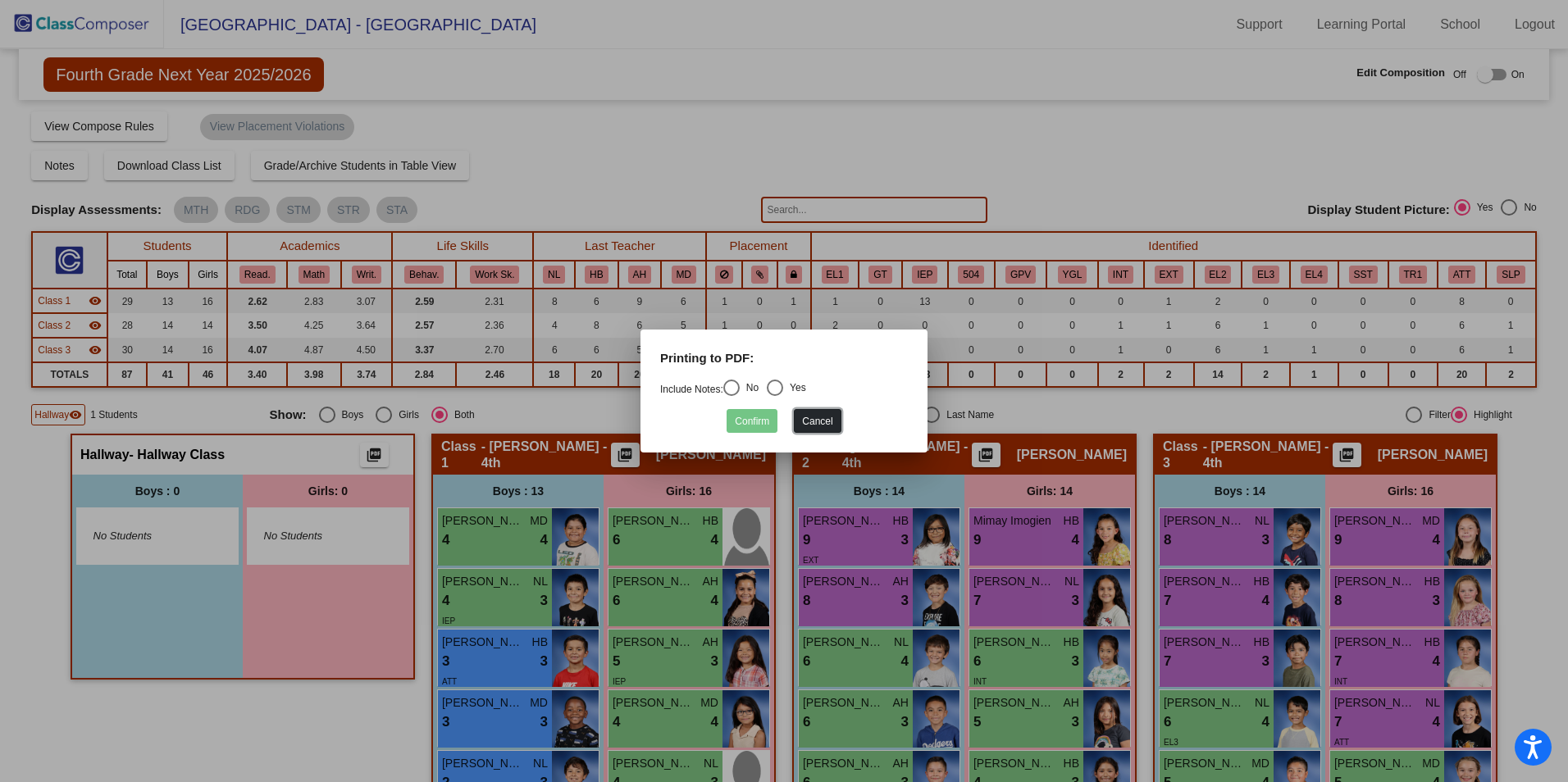
click at [811, 424] on button "Cancel" at bounding box center [817, 420] width 47 height 24
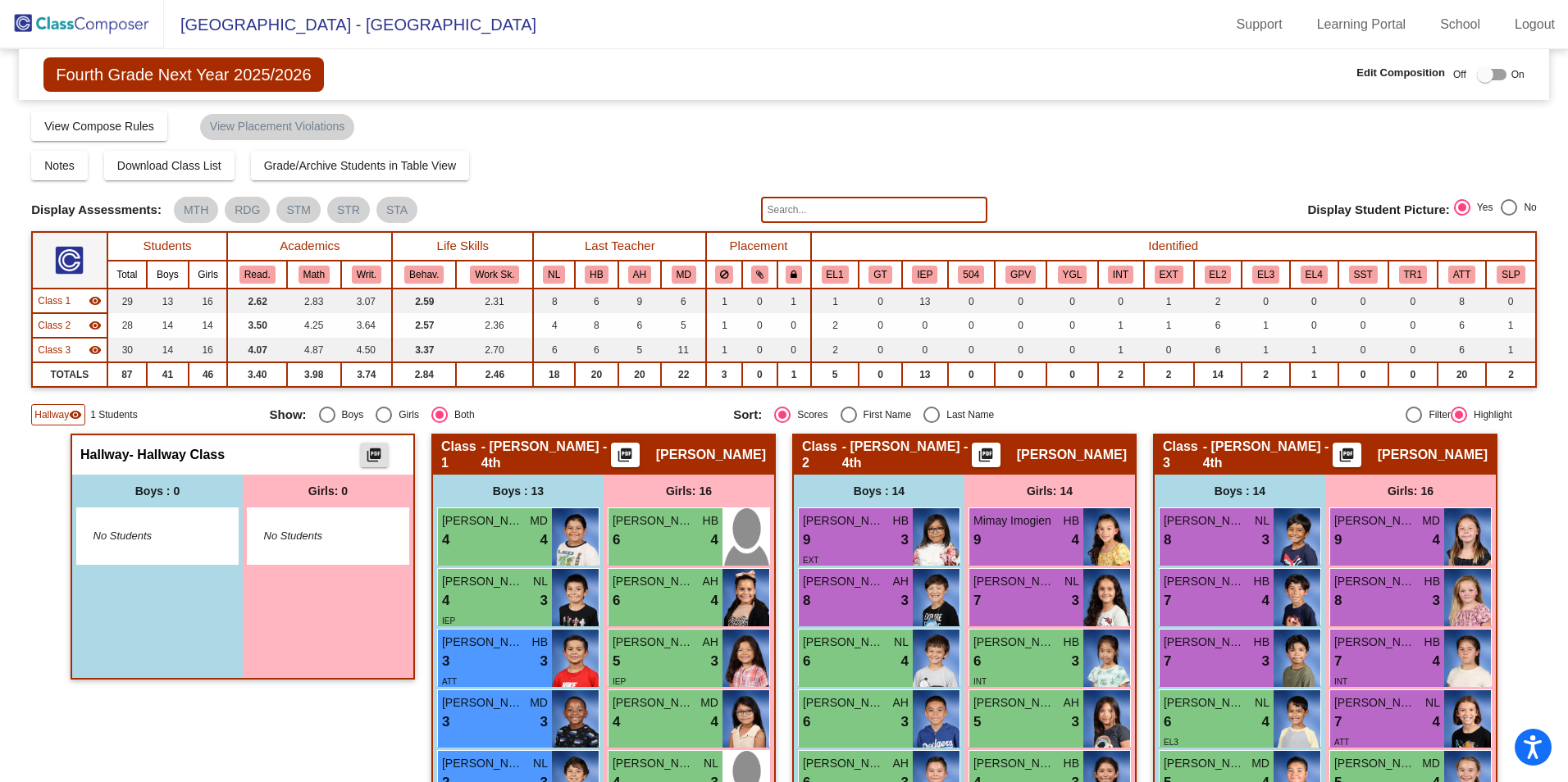
click at [126, 503] on div "Boys : 0" at bounding box center [158, 490] width 171 height 33
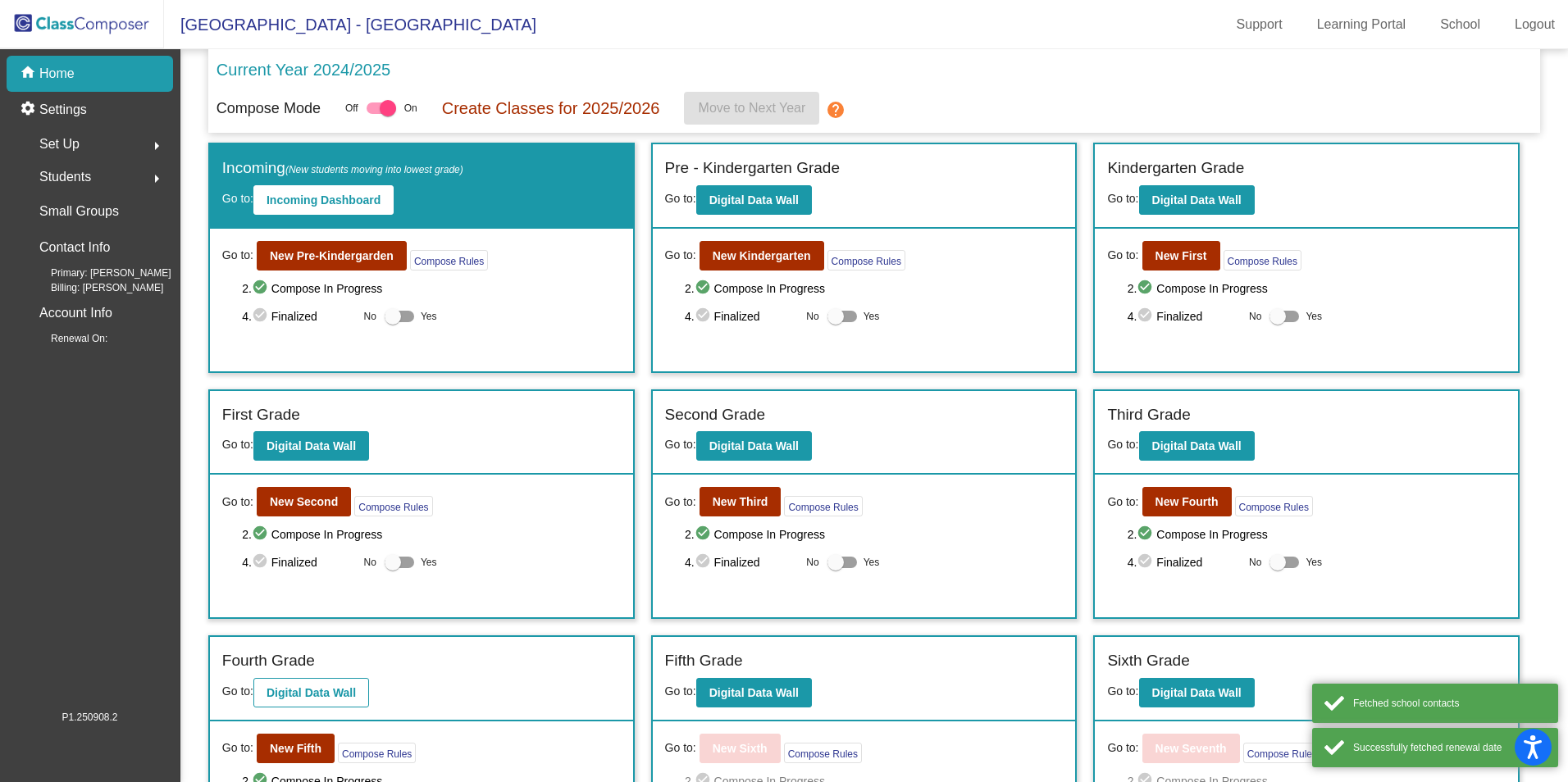
scroll to position [82, 0]
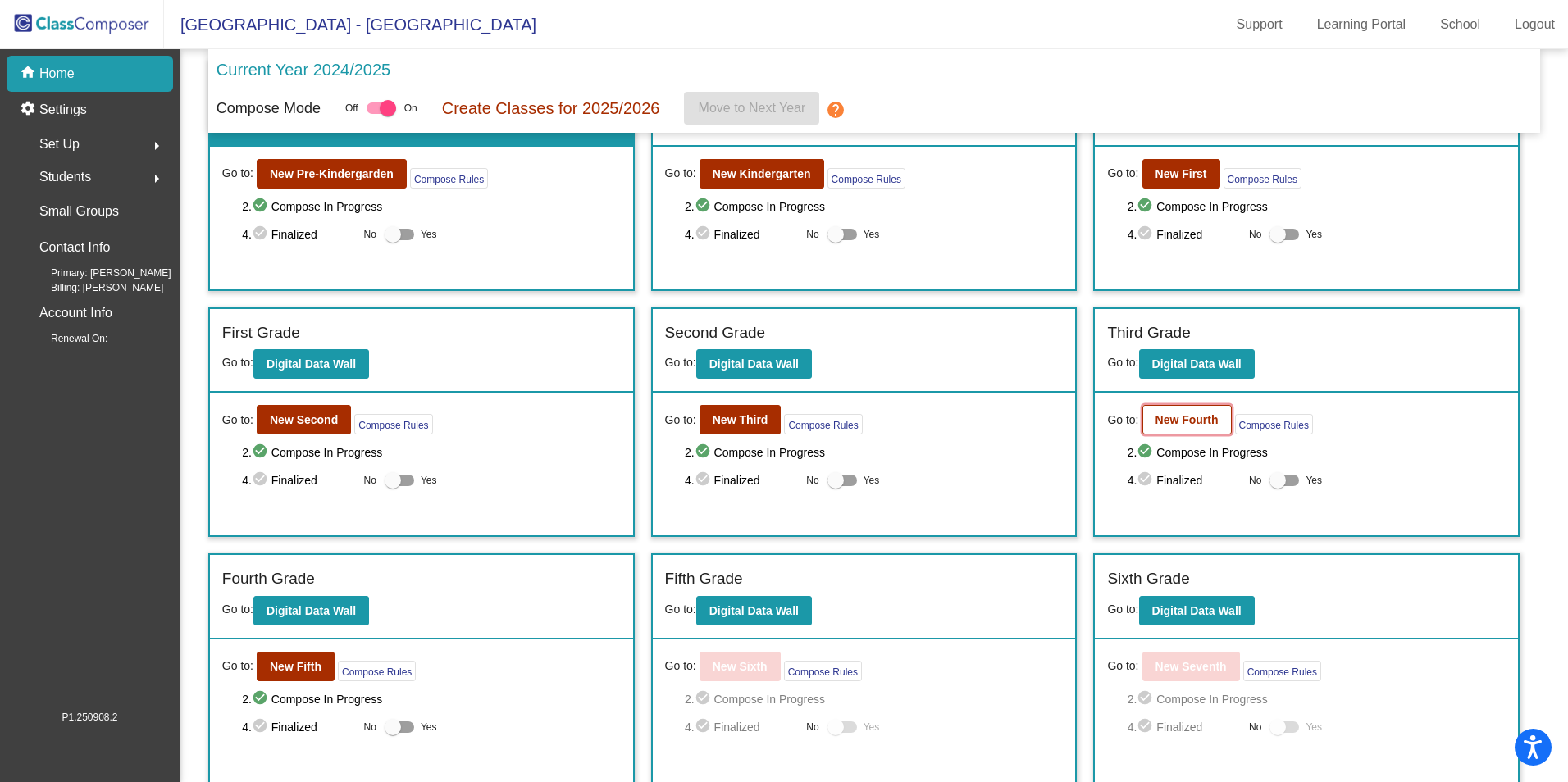
click at [1188, 421] on b "New Fourth" at bounding box center [1186, 419] width 63 height 13
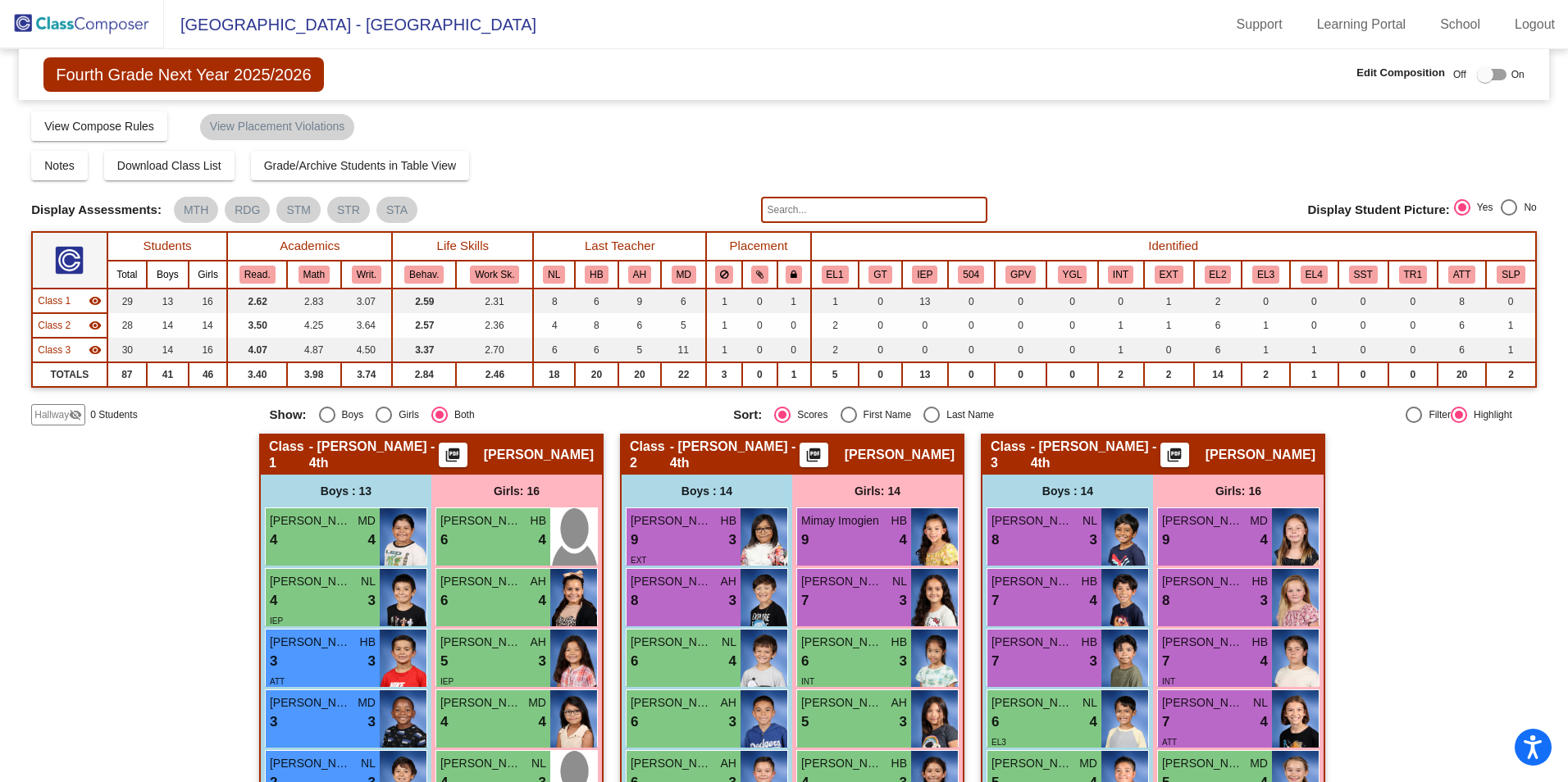
click at [54, 415] on span "Hallway" at bounding box center [51, 414] width 35 height 15
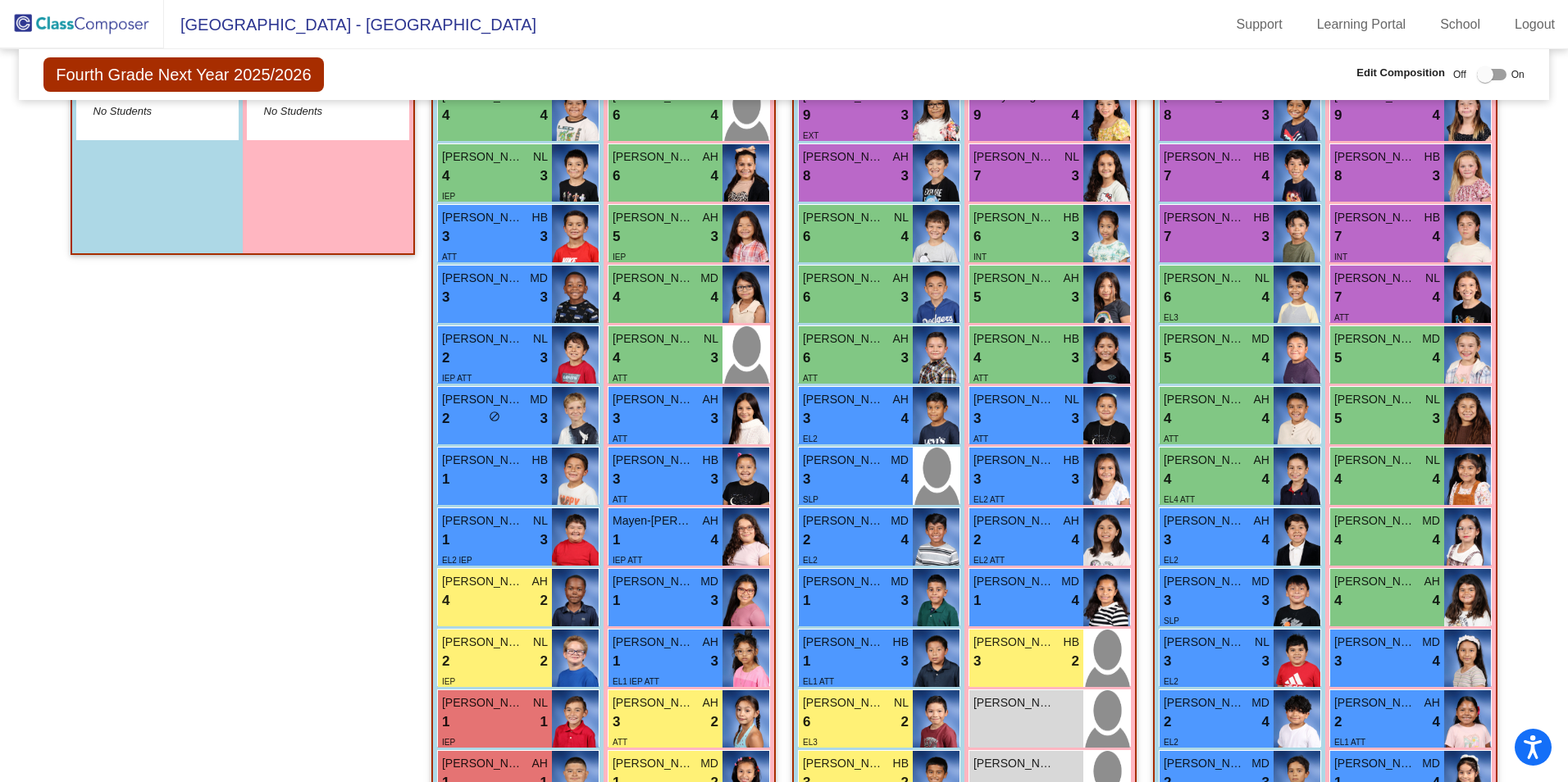
scroll to position [66, 0]
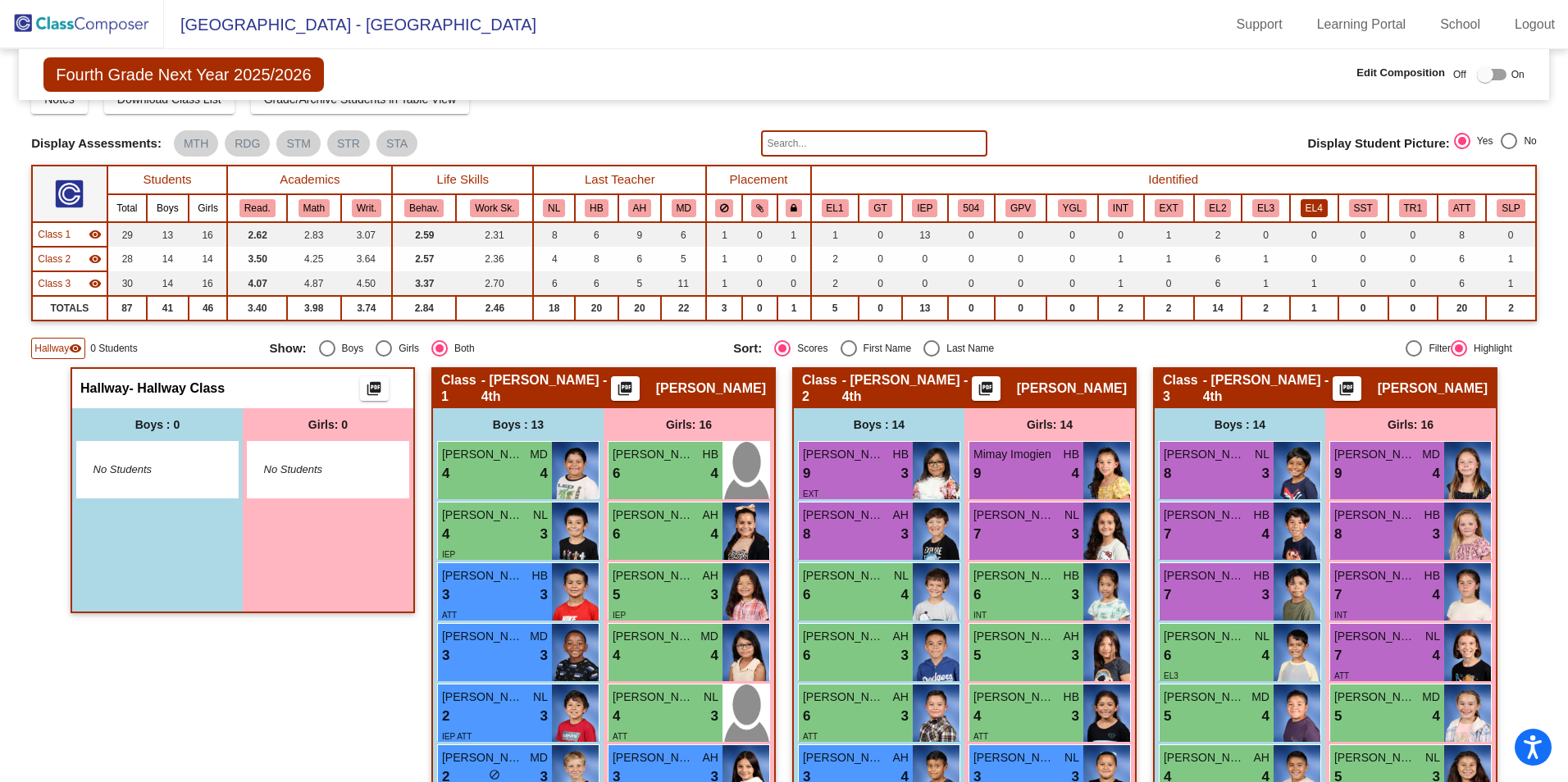
click at [1314, 210] on button "EL4" at bounding box center [1313, 208] width 27 height 18
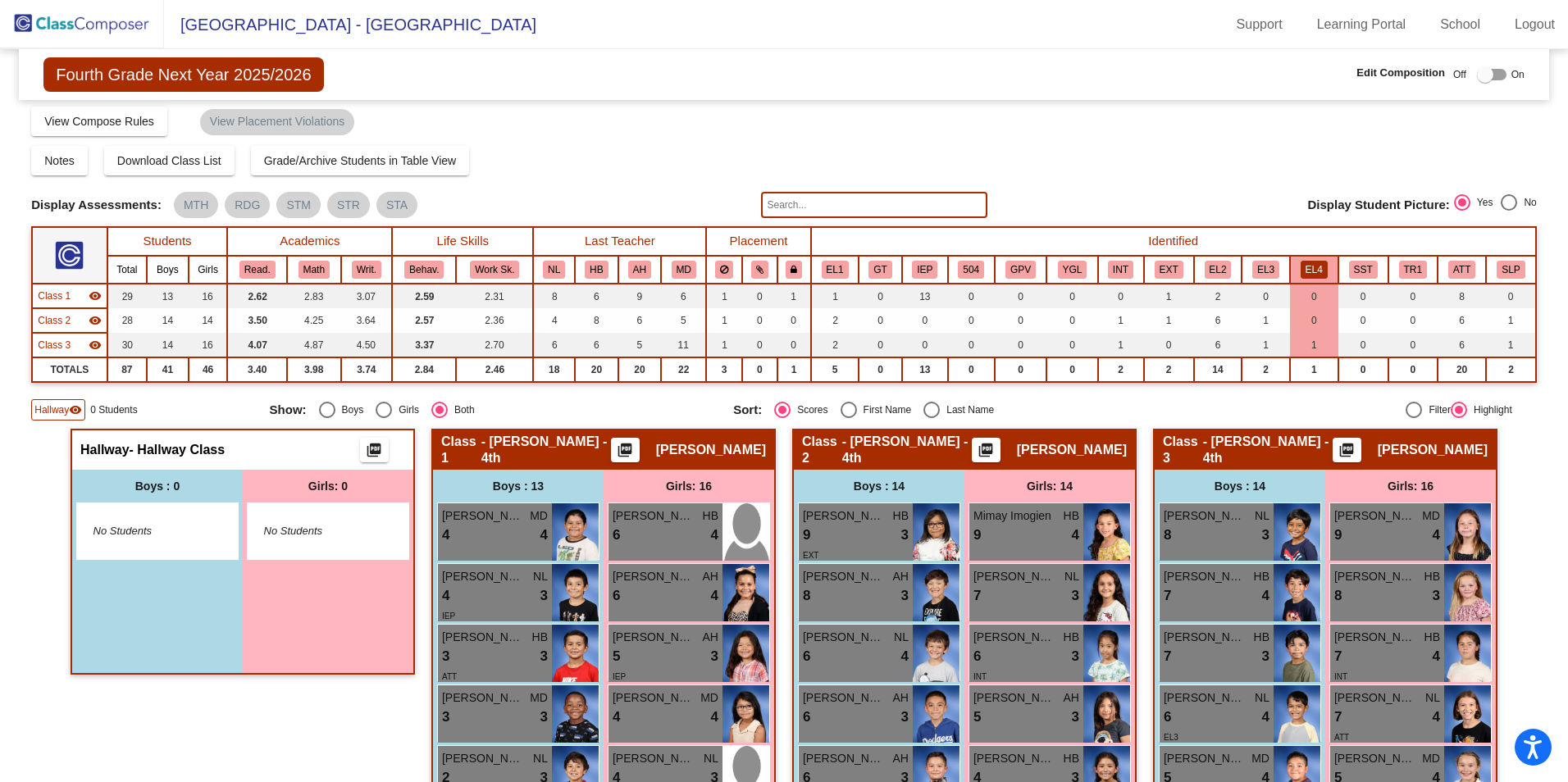
scroll to position [0, 0]
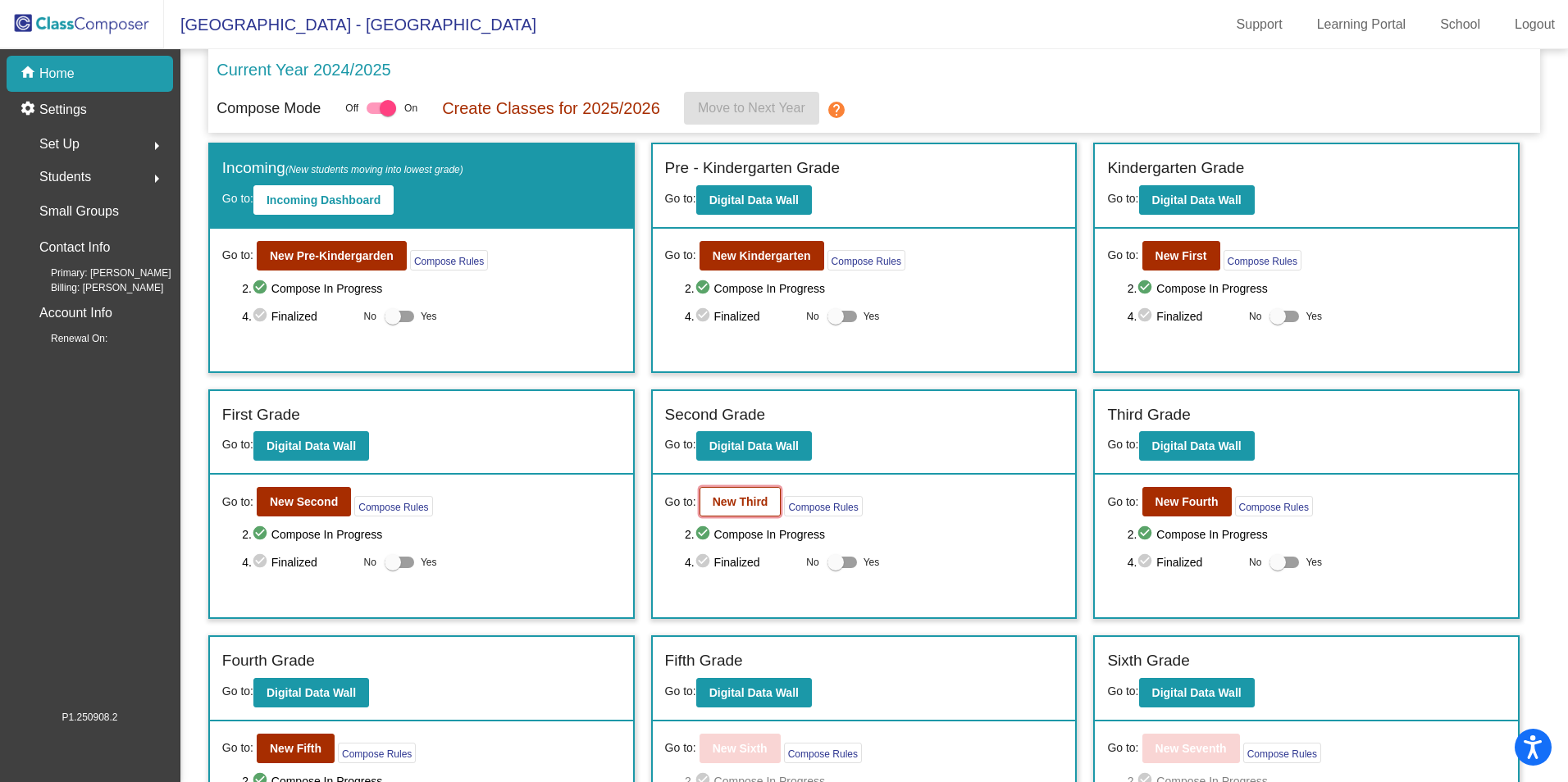
click at [728, 508] on b "New Third" at bounding box center [740, 502] width 56 height 13
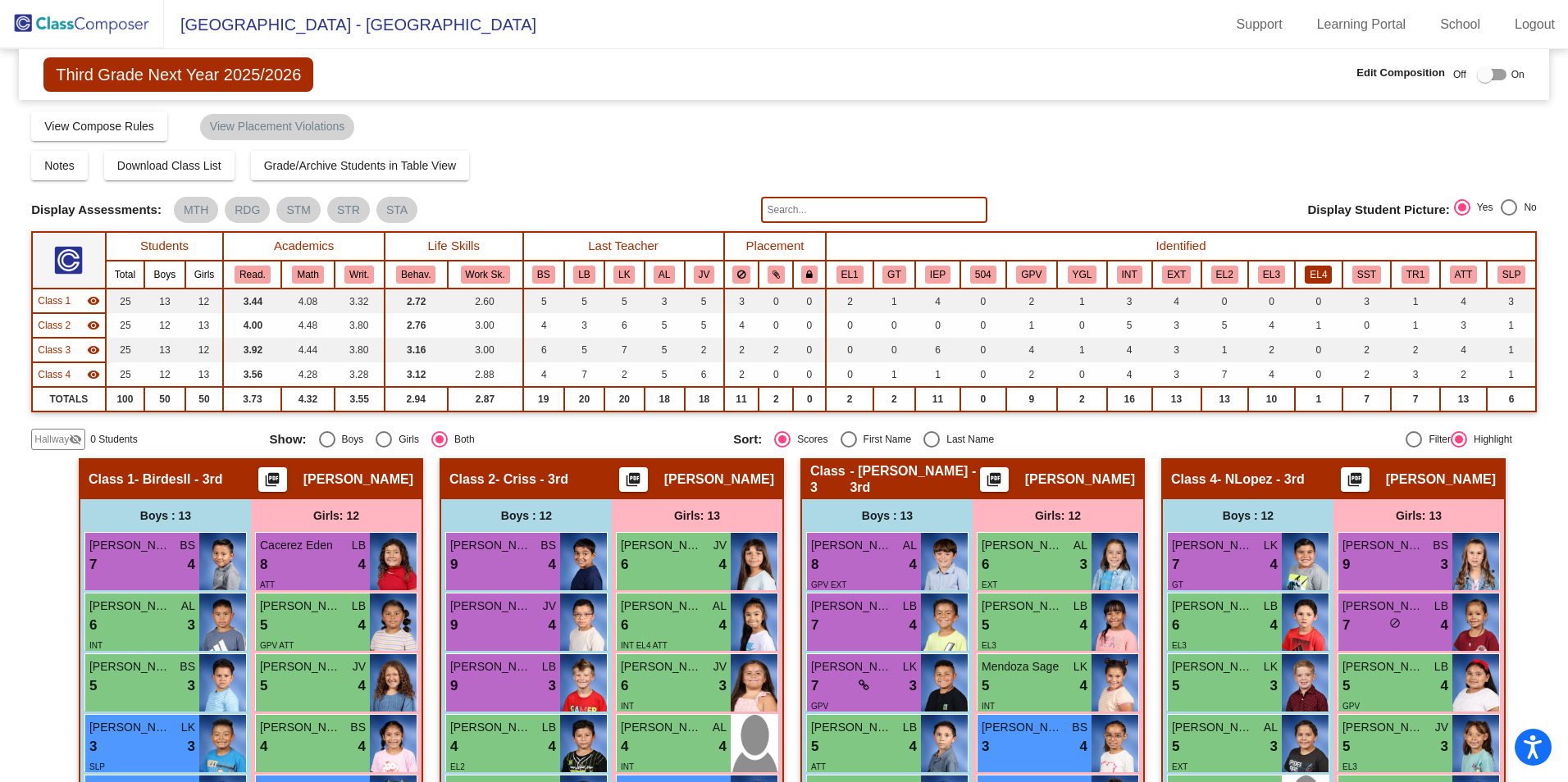
click at [1311, 278] on button "EL4" at bounding box center [1318, 274] width 27 height 18
